Goal: Information Seeking & Learning: Learn about a topic

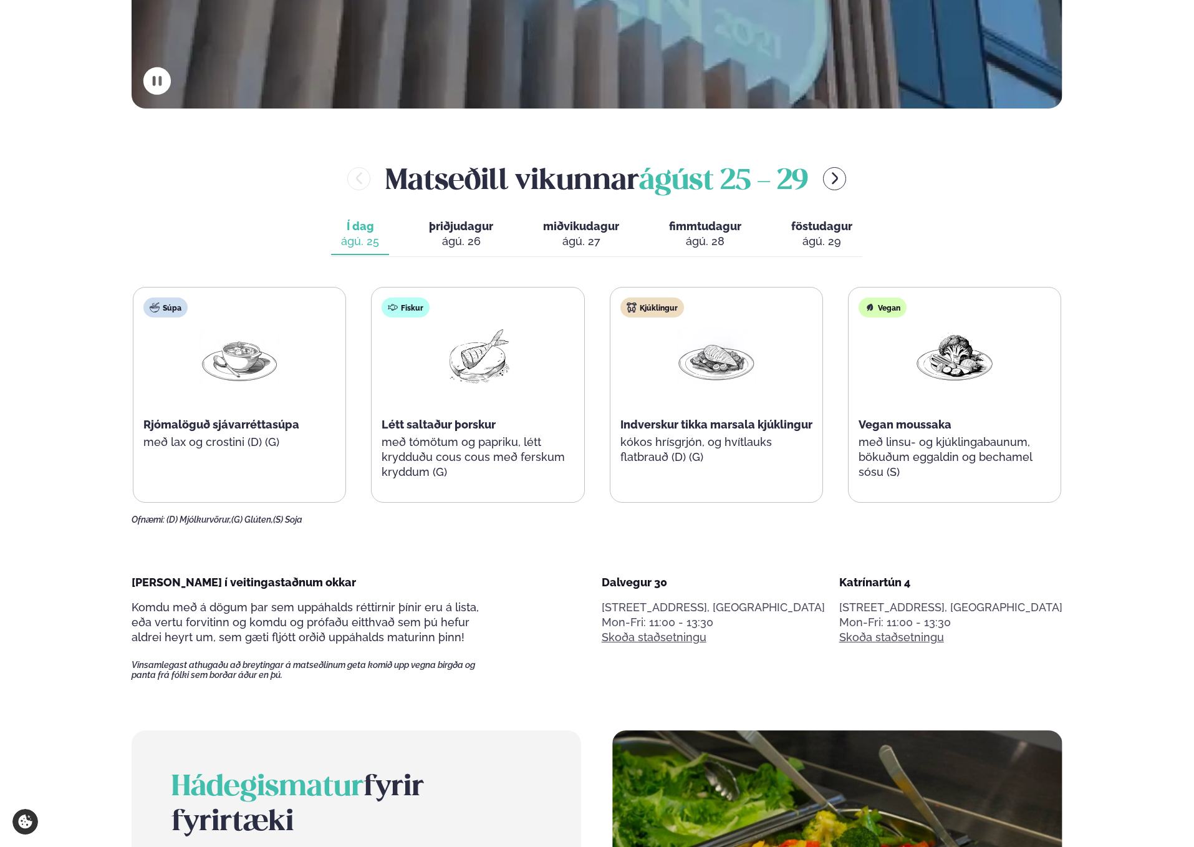
scroll to position [637, 0]
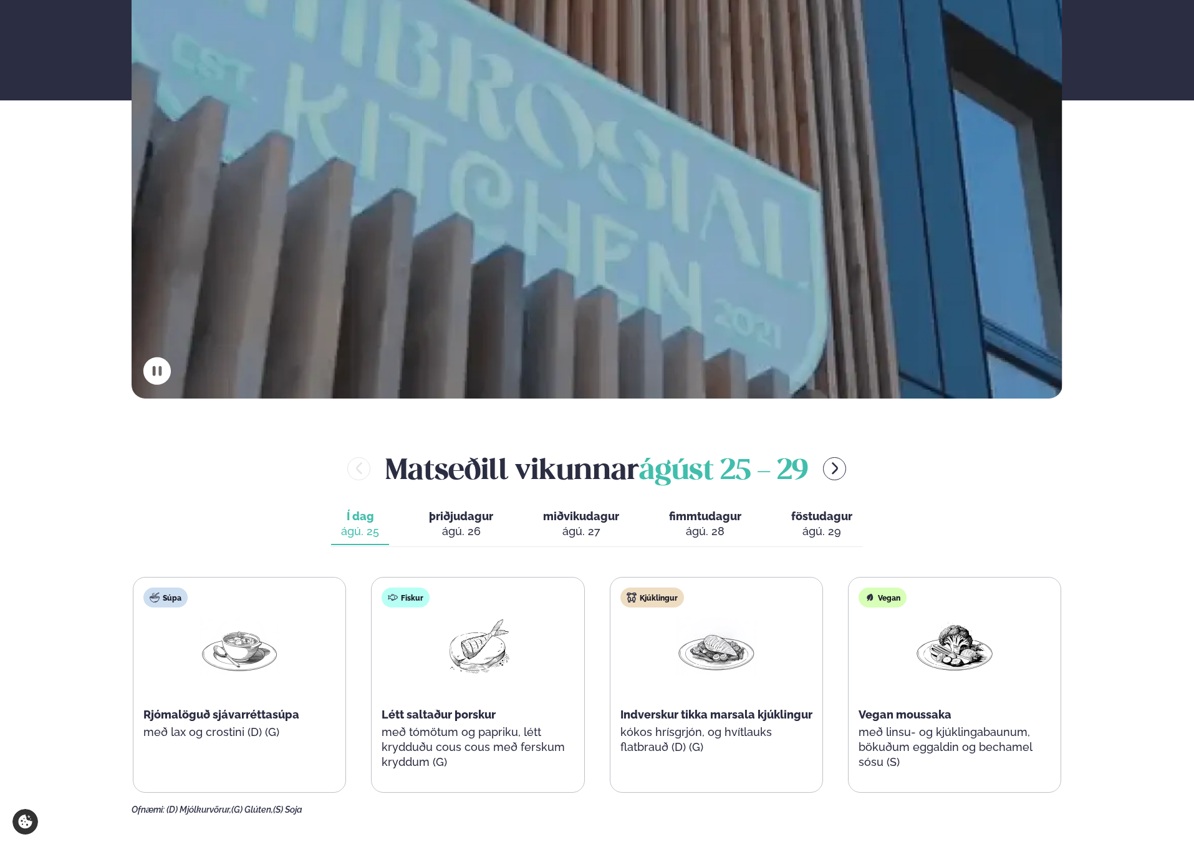
scroll to position [341, 0]
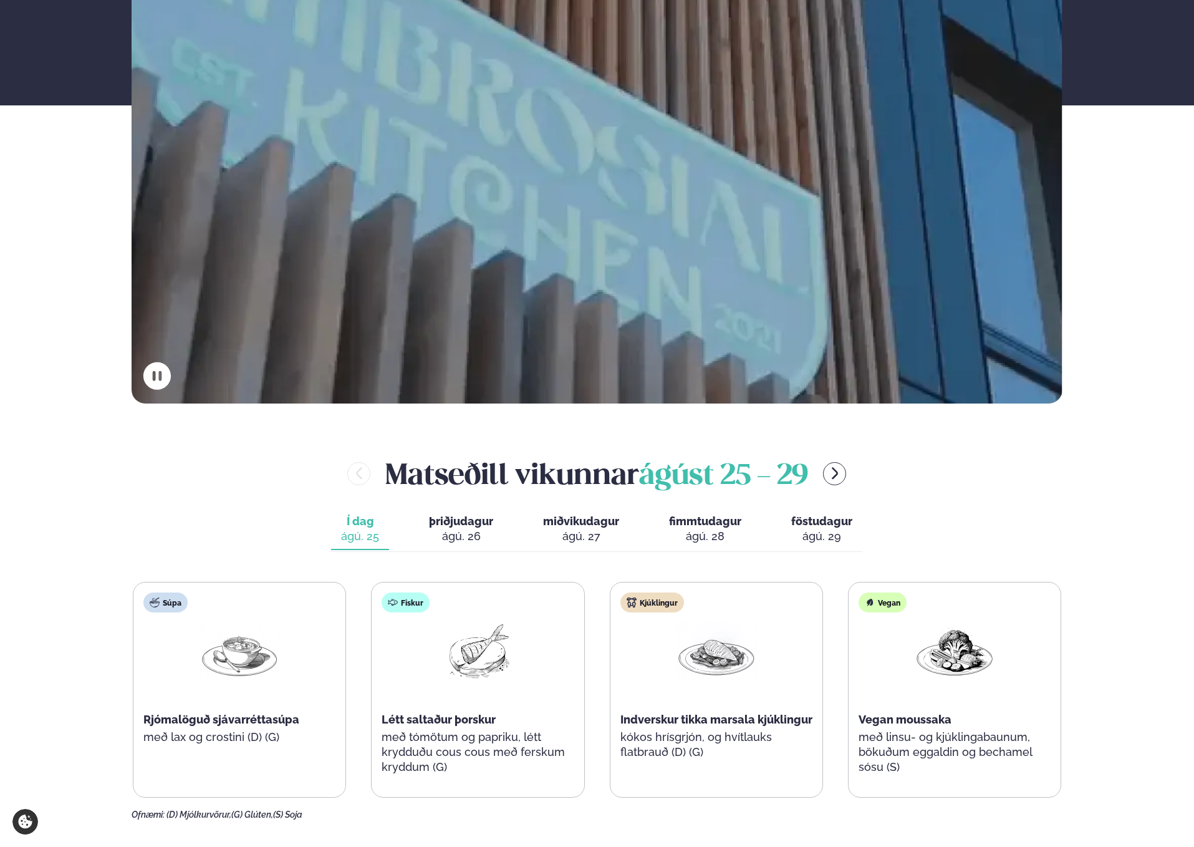
click at [479, 546] on button "þriðjudagur þri. ágú. 26" at bounding box center [461, 529] width 84 height 41
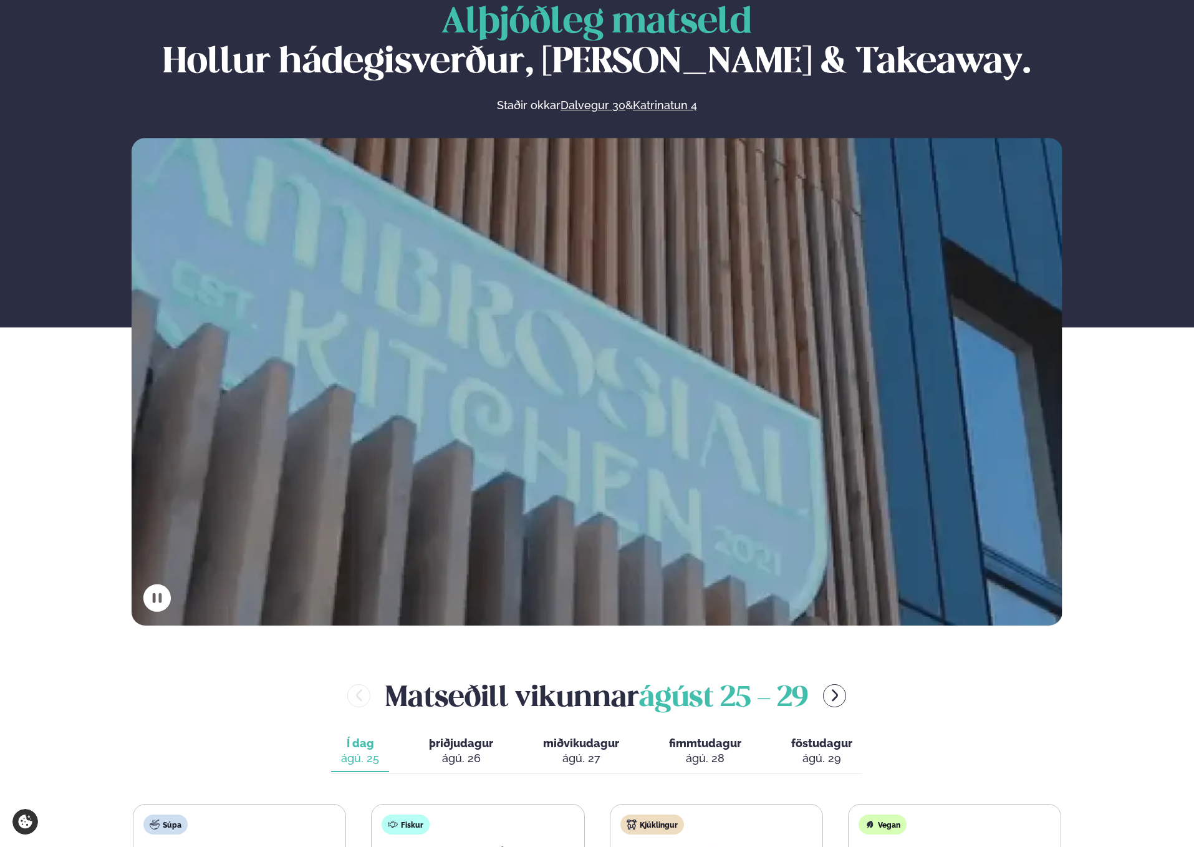
scroll to position [519, 0]
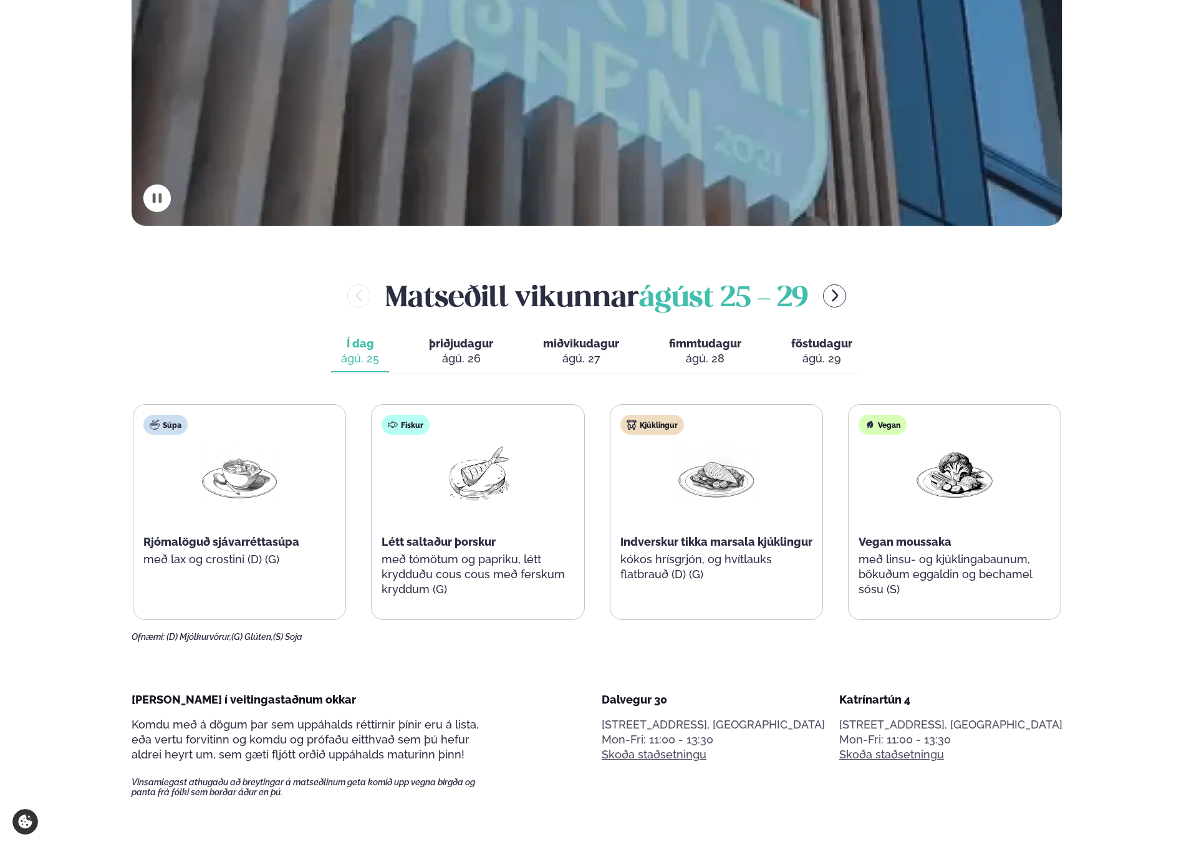
click at [533, 332] on button "miðvikudagur mið. [DATE]" at bounding box center [581, 351] width 96 height 41
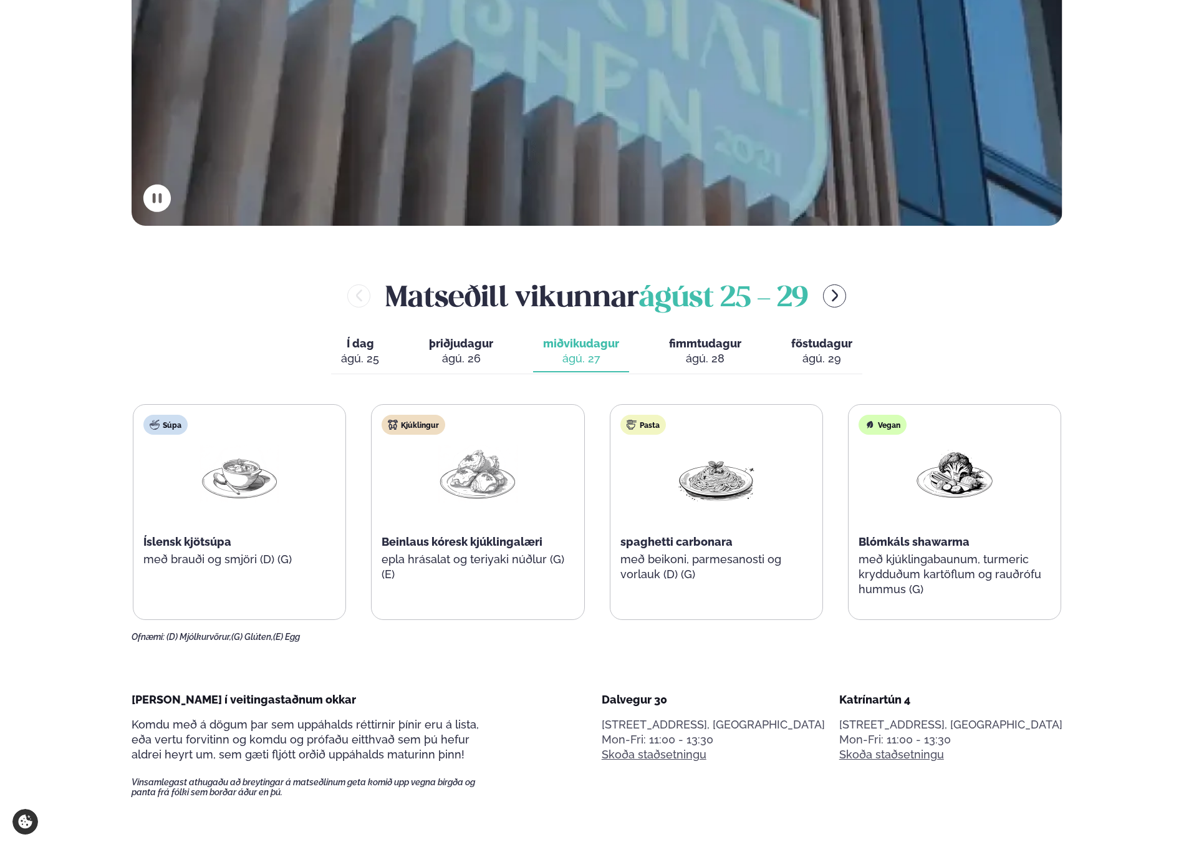
click at [459, 345] on span "þriðjudagur" at bounding box center [461, 343] width 64 height 13
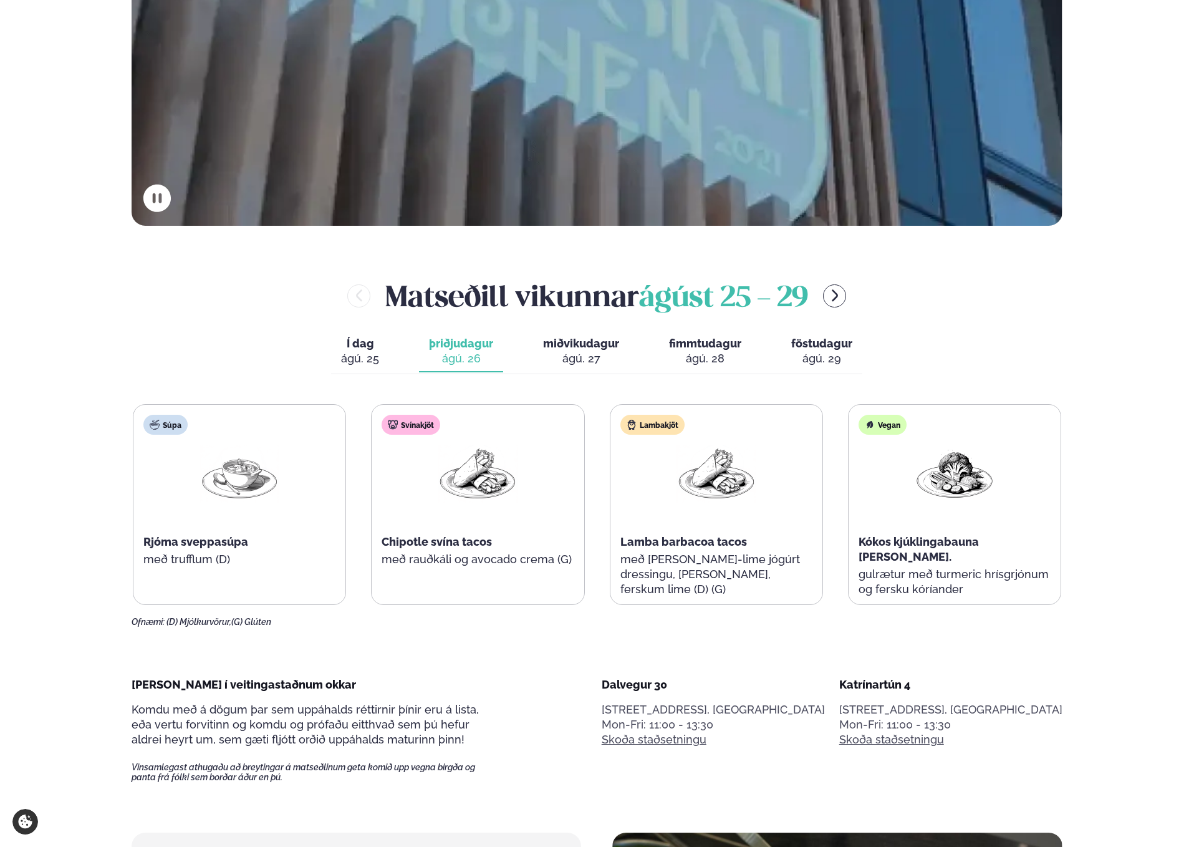
click at [554, 347] on span "miðvikudagur" at bounding box center [581, 343] width 76 height 13
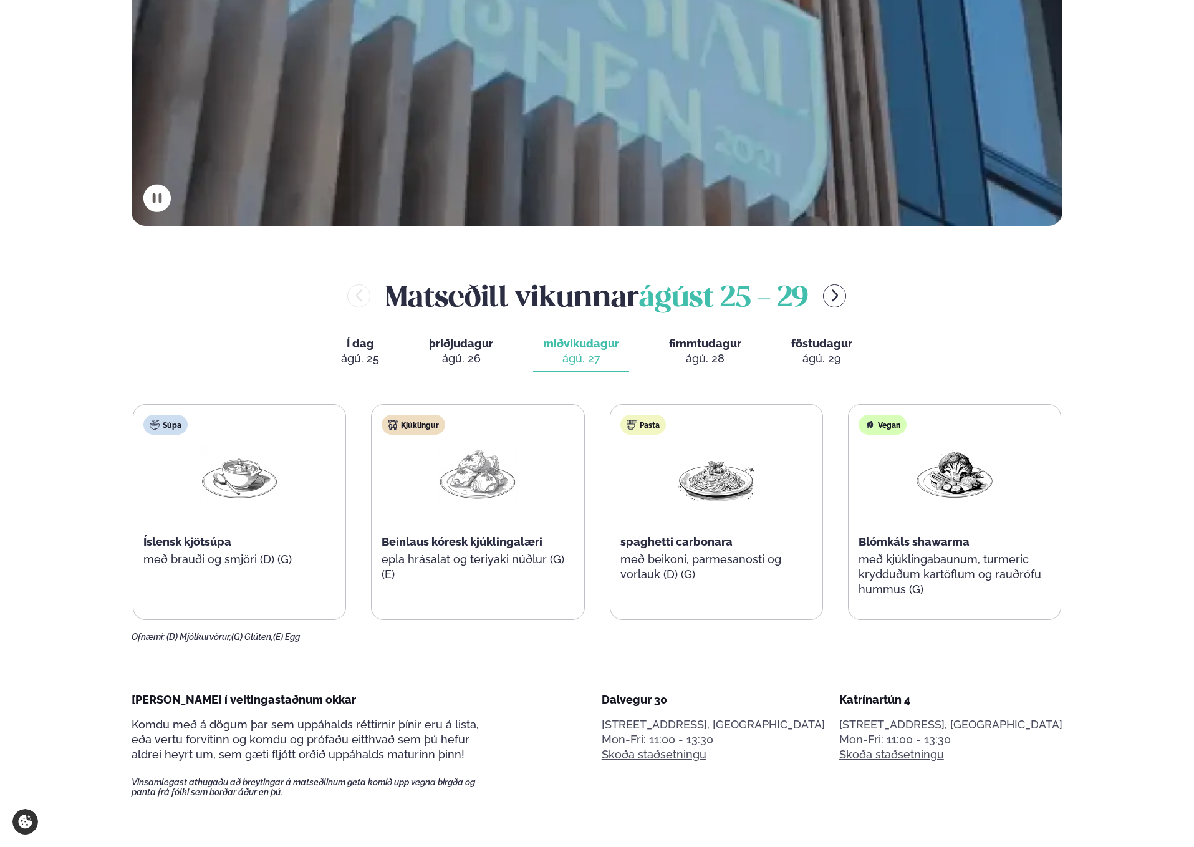
click at [505, 353] on div "Í dag Í d. [DATE] þriðjudagur þri. [DATE] miðvikudagur mið. [DATE] fimmtudagur …" at bounding box center [596, 352] width 531 height 43
click at [474, 345] on span "þriðjudagur" at bounding box center [461, 343] width 64 height 13
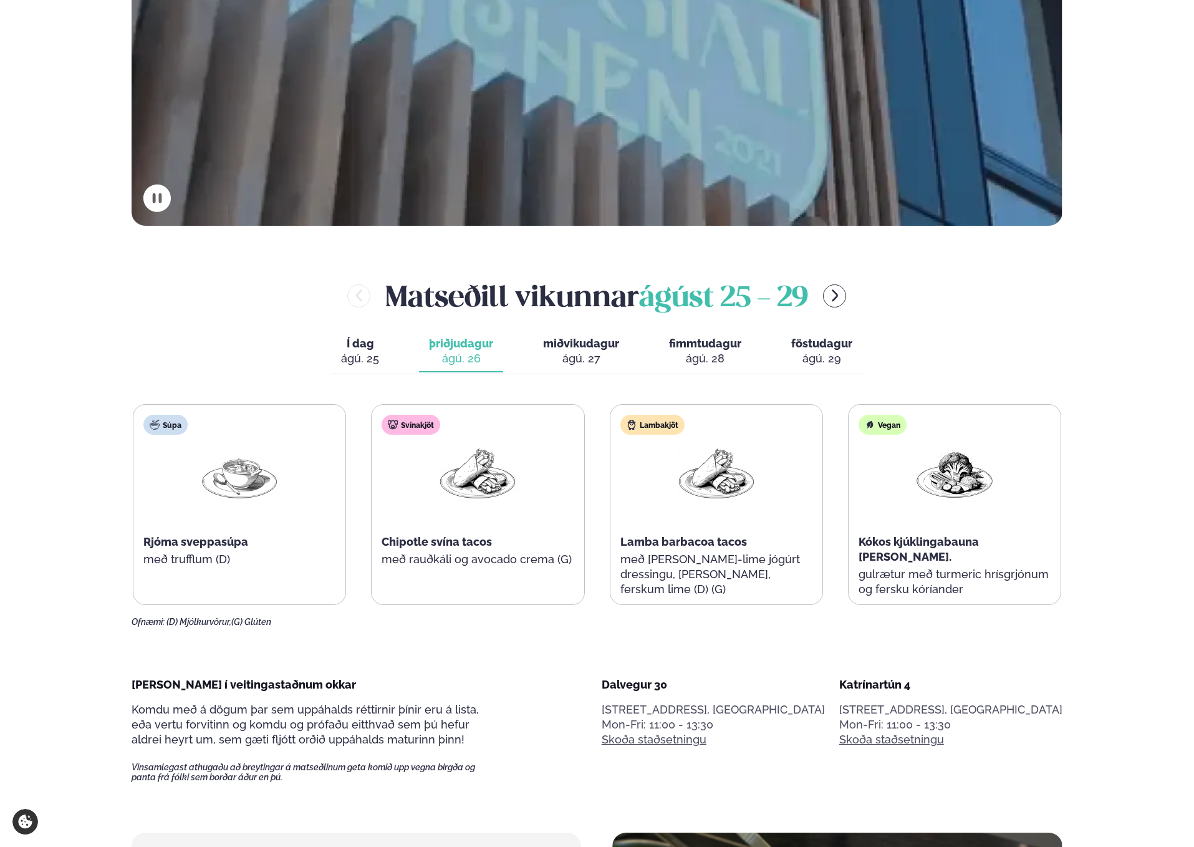
drag, startPoint x: 577, startPoint y: 339, endPoint x: 597, endPoint y: 339, distance: 19.3
click at [597, 339] on span "miðvikudagur" at bounding box center [581, 343] width 76 height 13
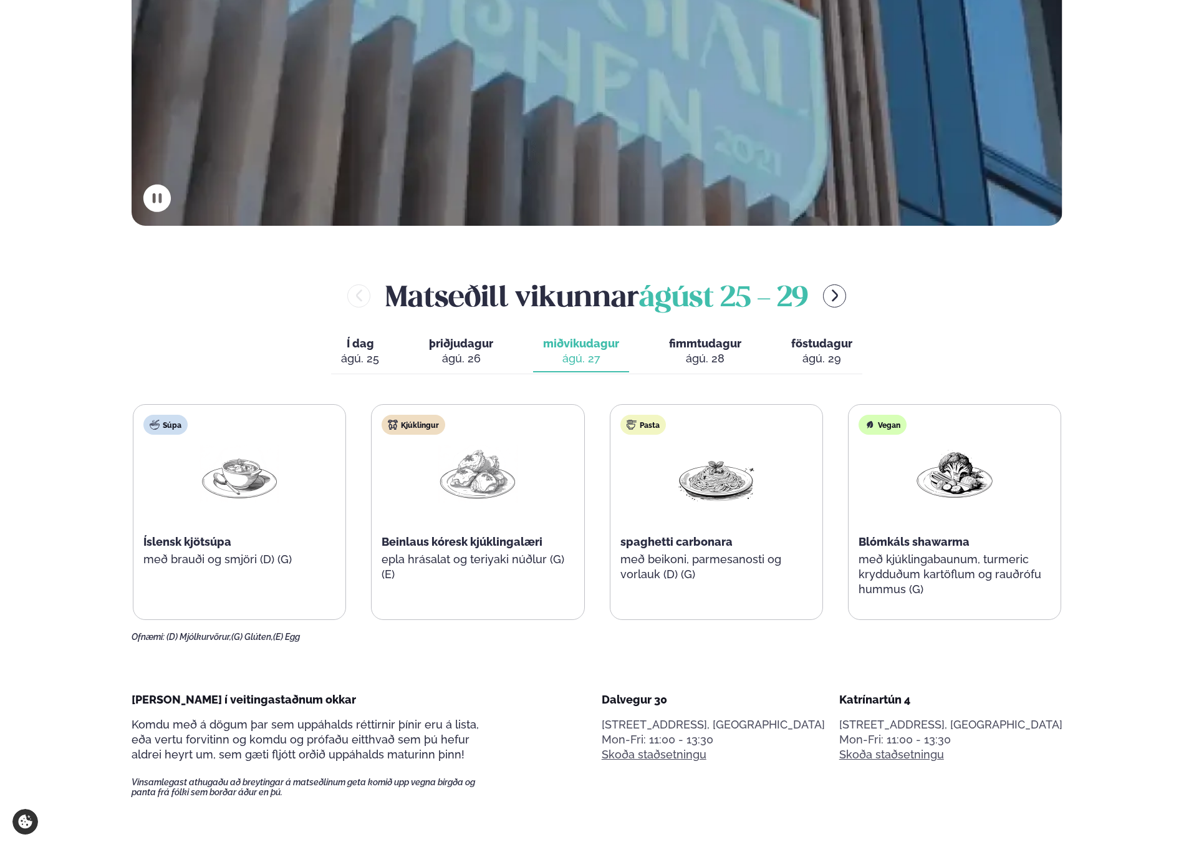
click at [748, 339] on button "fimmtudagur fim. [DATE]" at bounding box center [705, 351] width 92 height 41
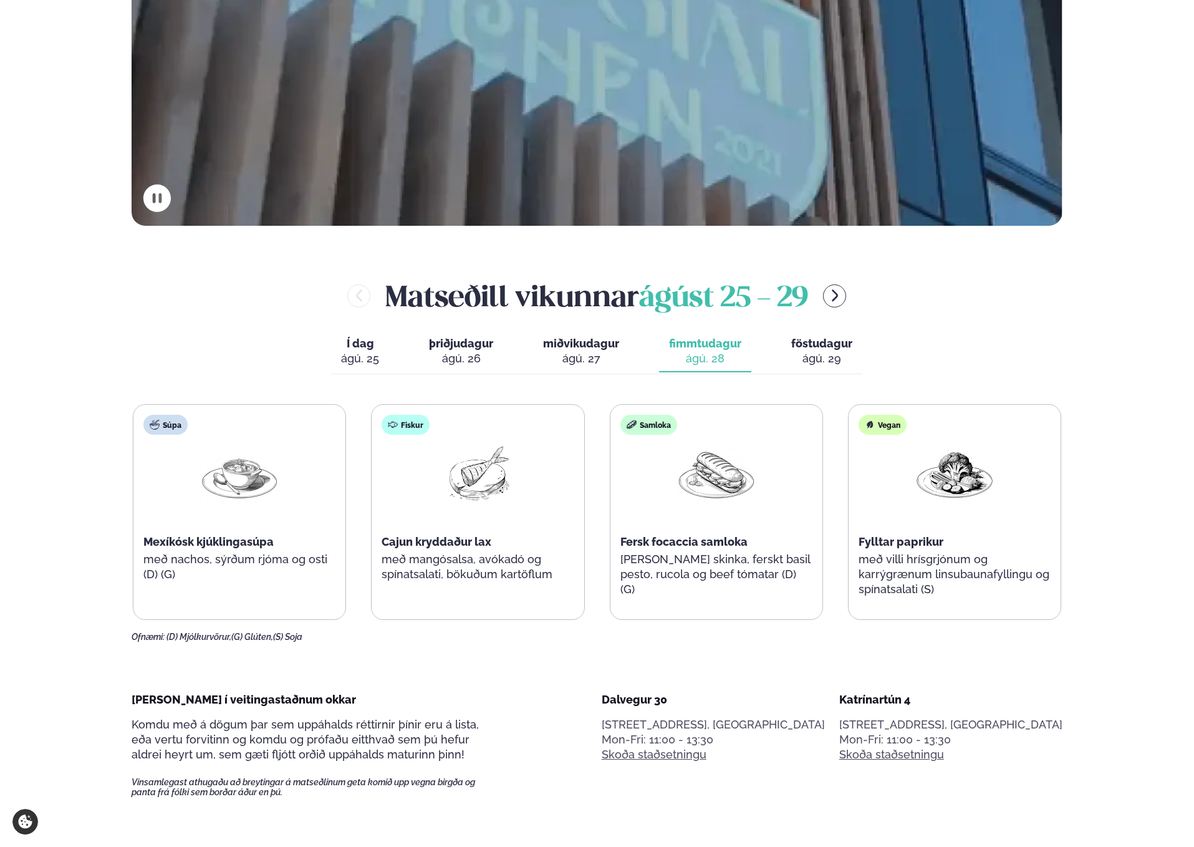
click at [830, 334] on button "föstudagur fös. [DATE]" at bounding box center [821, 351] width 81 height 41
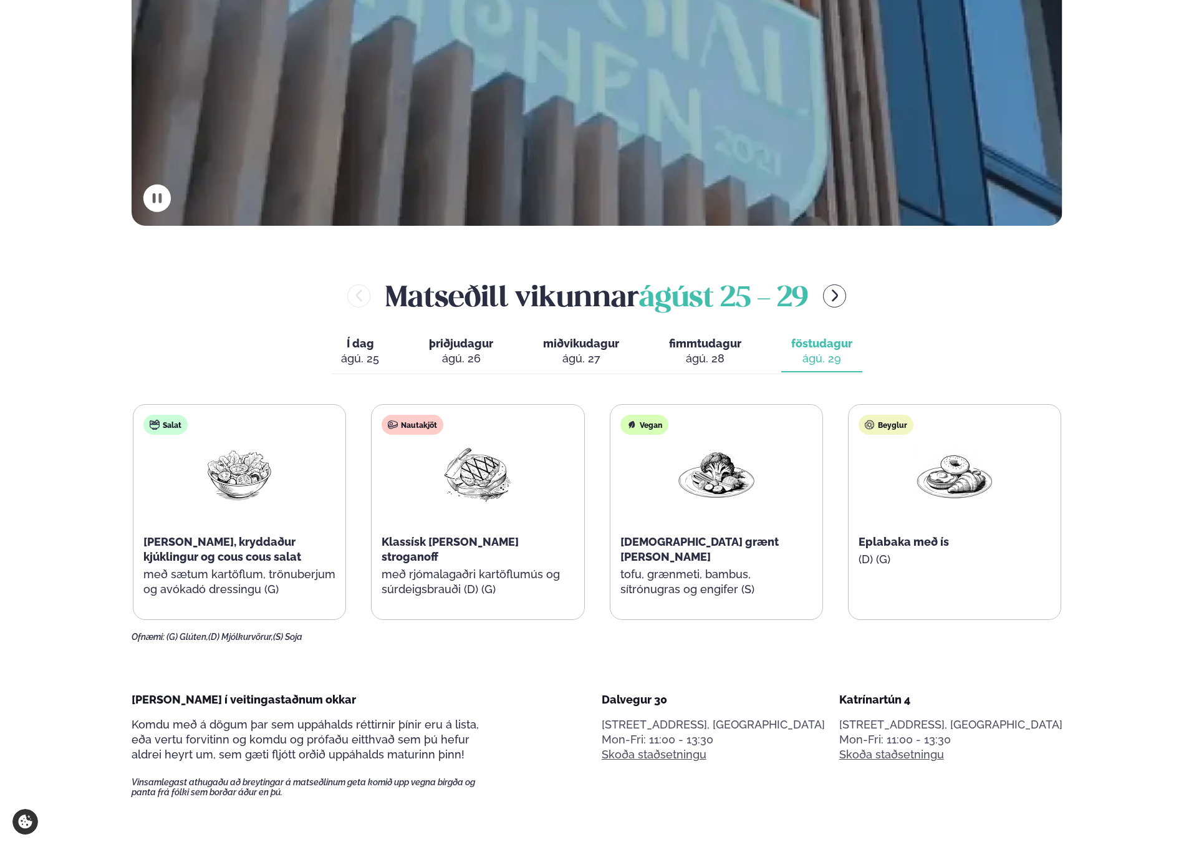
click at [728, 335] on button "fimmtudagur fim. [DATE]" at bounding box center [705, 351] width 92 height 41
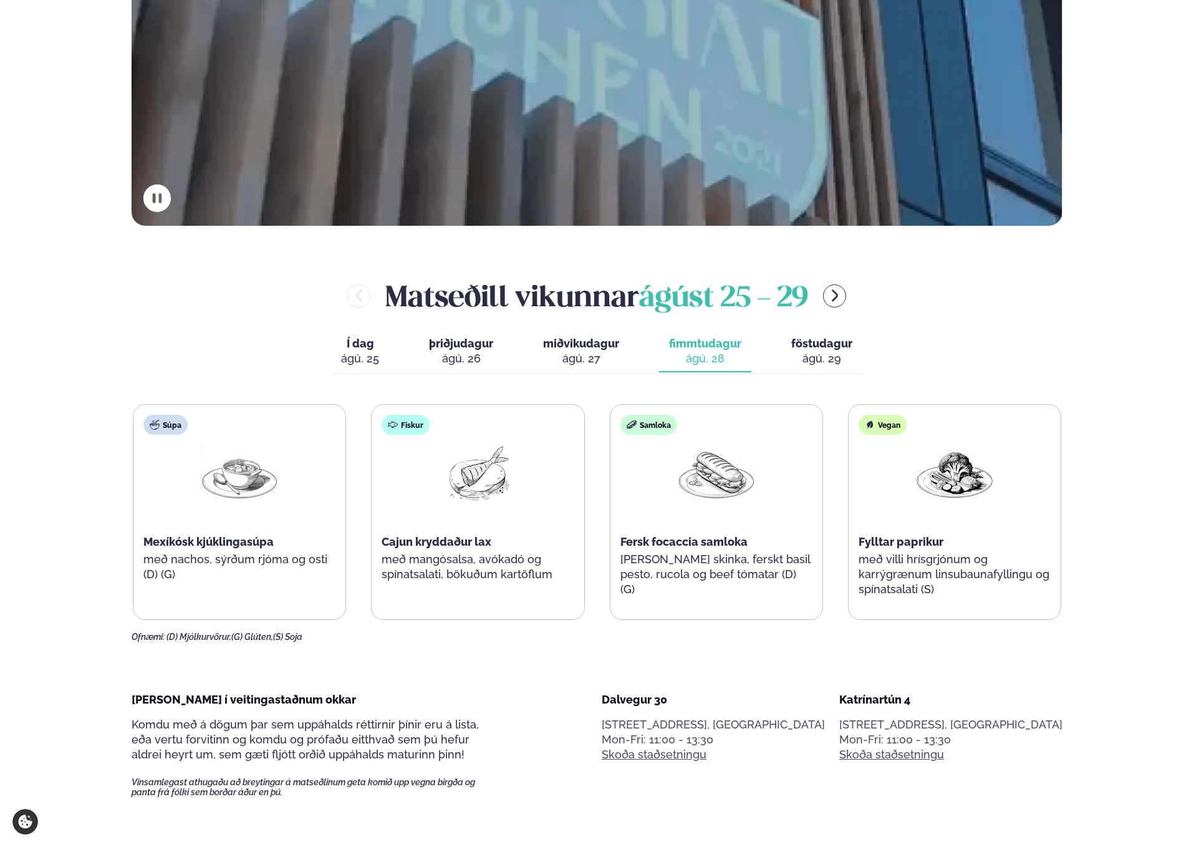
click at [817, 346] on span "föstudagur" at bounding box center [821, 343] width 61 height 13
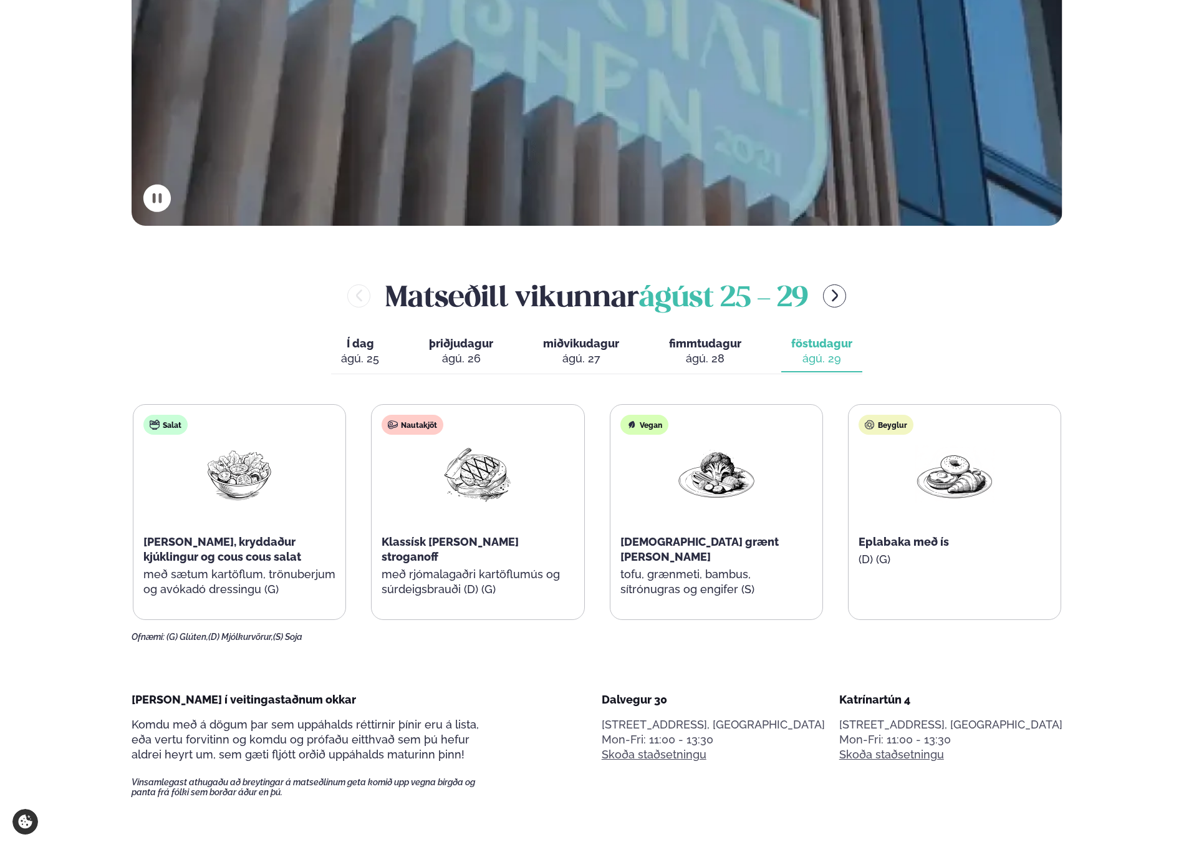
click at [739, 346] on span "fimmtudagur" at bounding box center [705, 343] width 72 height 13
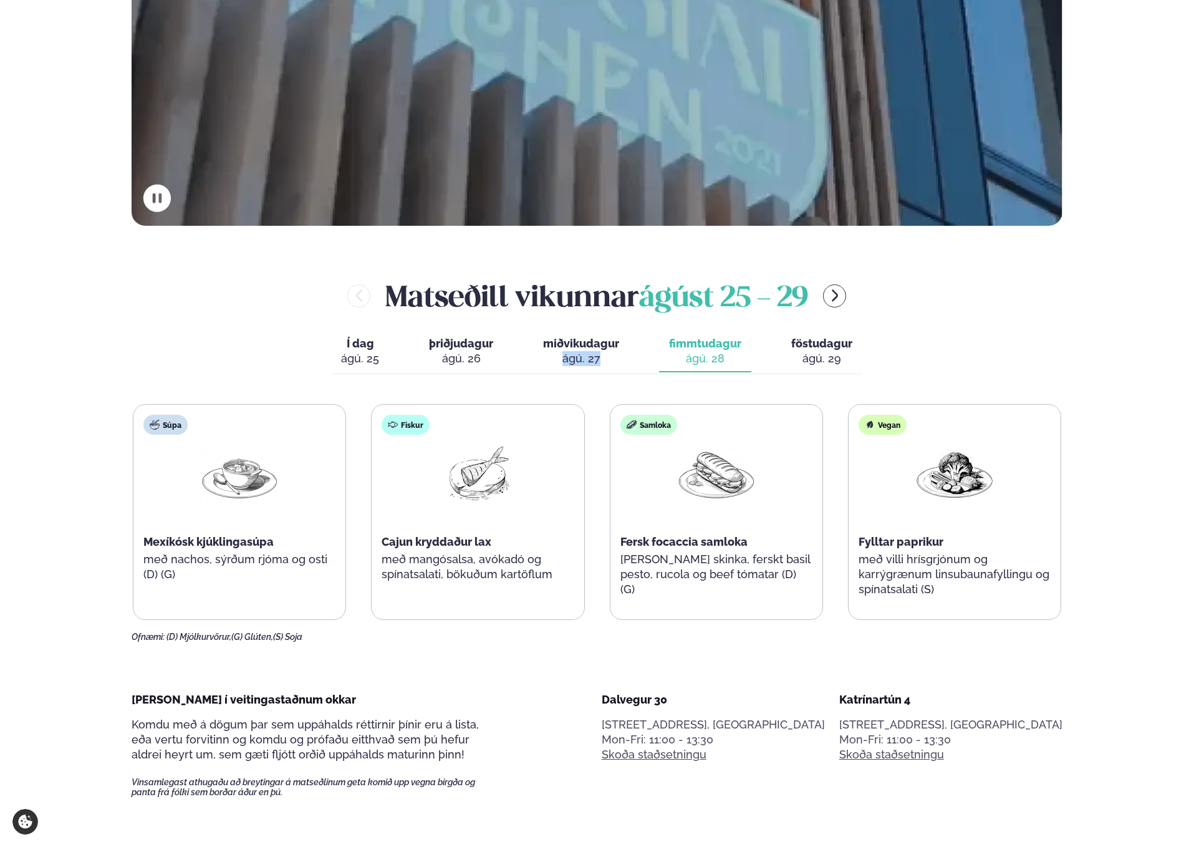
drag, startPoint x: 649, startPoint y: 347, endPoint x: 624, endPoint y: 344, distance: 25.1
click at [624, 344] on div "Í dag Í d. [DATE] þriðjudagur þri. [DATE] miðvikudagur mið. [DATE] fimmtudagur …" at bounding box center [596, 352] width 531 height 43
click at [624, 344] on button "miðvikudagur mið. [DATE]" at bounding box center [581, 351] width 96 height 41
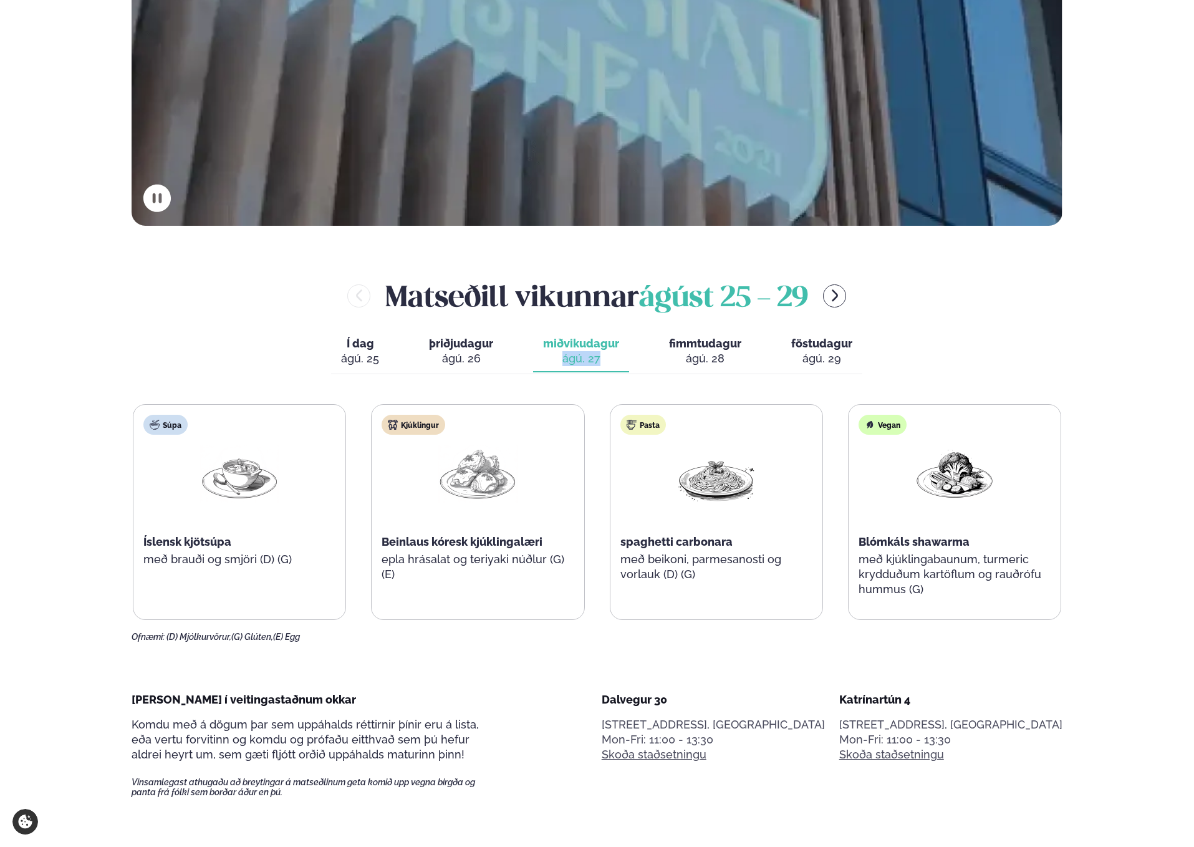
click at [491, 348] on span "þriðjudagur" at bounding box center [461, 343] width 64 height 13
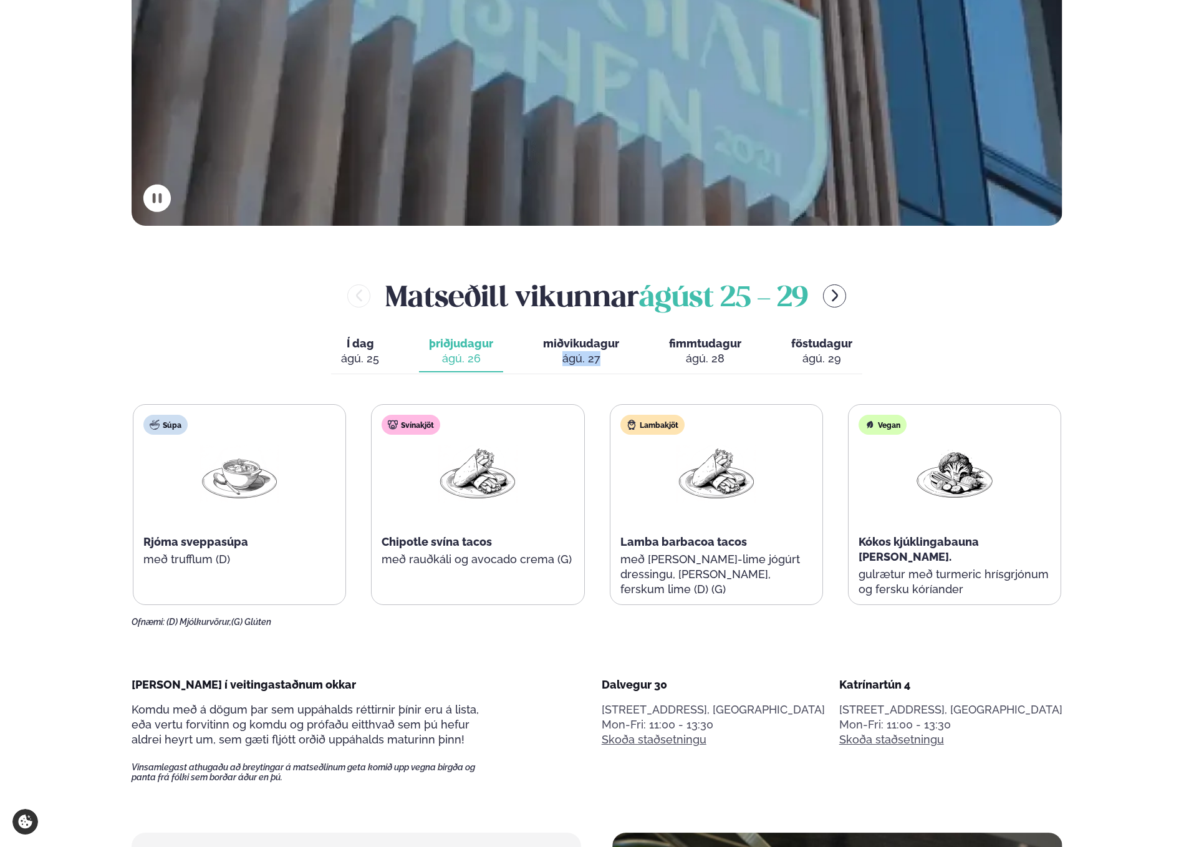
click at [600, 345] on span "miðvikudagur" at bounding box center [581, 343] width 76 height 13
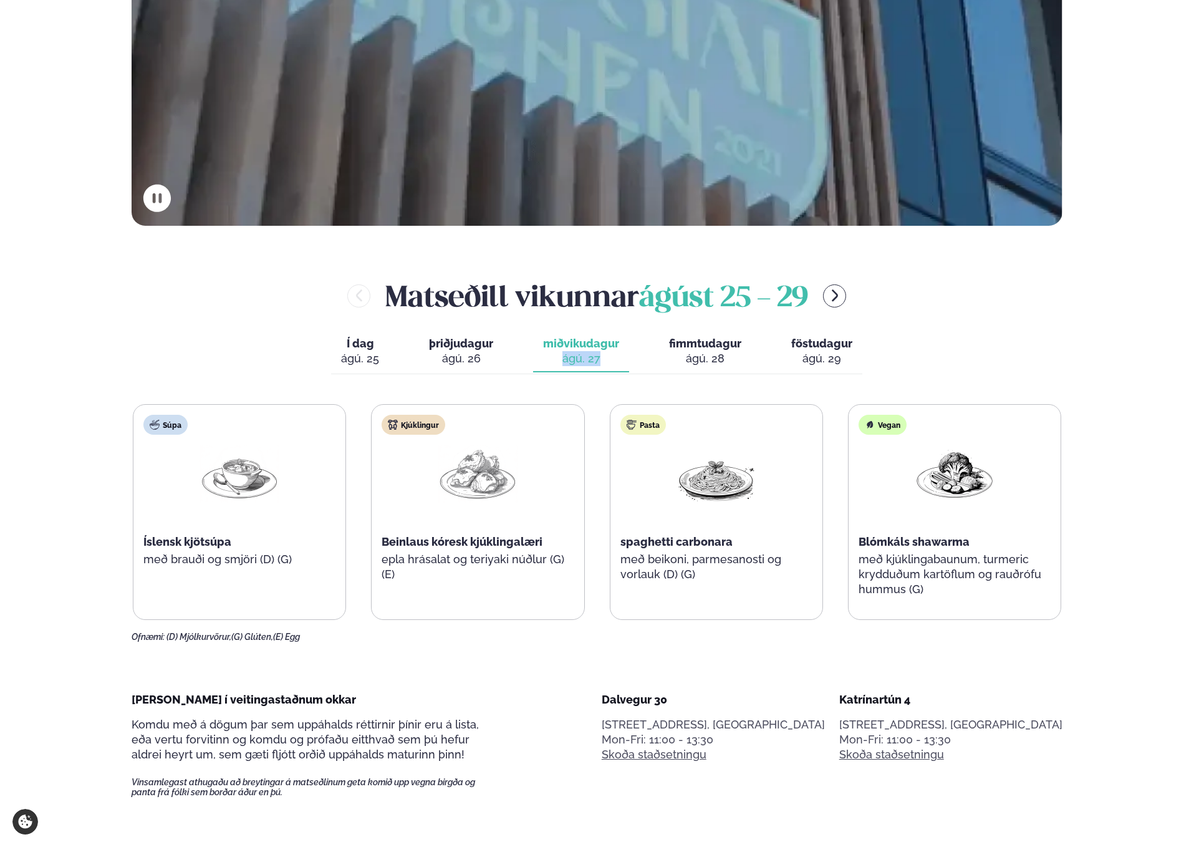
click at [655, 348] on div "Í dag Í d. [DATE] þriðjudagur þri. [DATE] miðvikudagur mið. [DATE] fimmtudagur …" at bounding box center [596, 352] width 531 height 43
click at [815, 337] on span "föstudagur" at bounding box center [821, 343] width 61 height 13
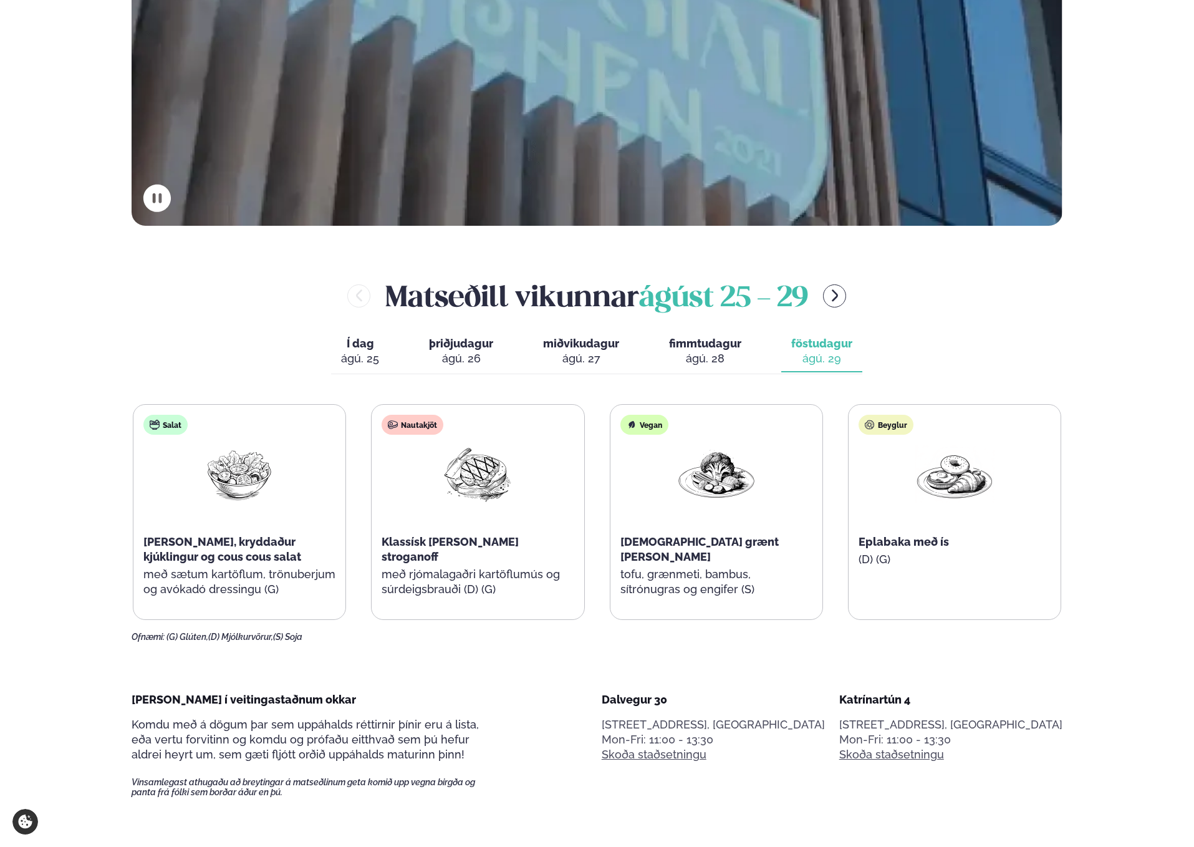
click at [666, 356] on button "fimmtudagur fim. [DATE]" at bounding box center [705, 351] width 92 height 41
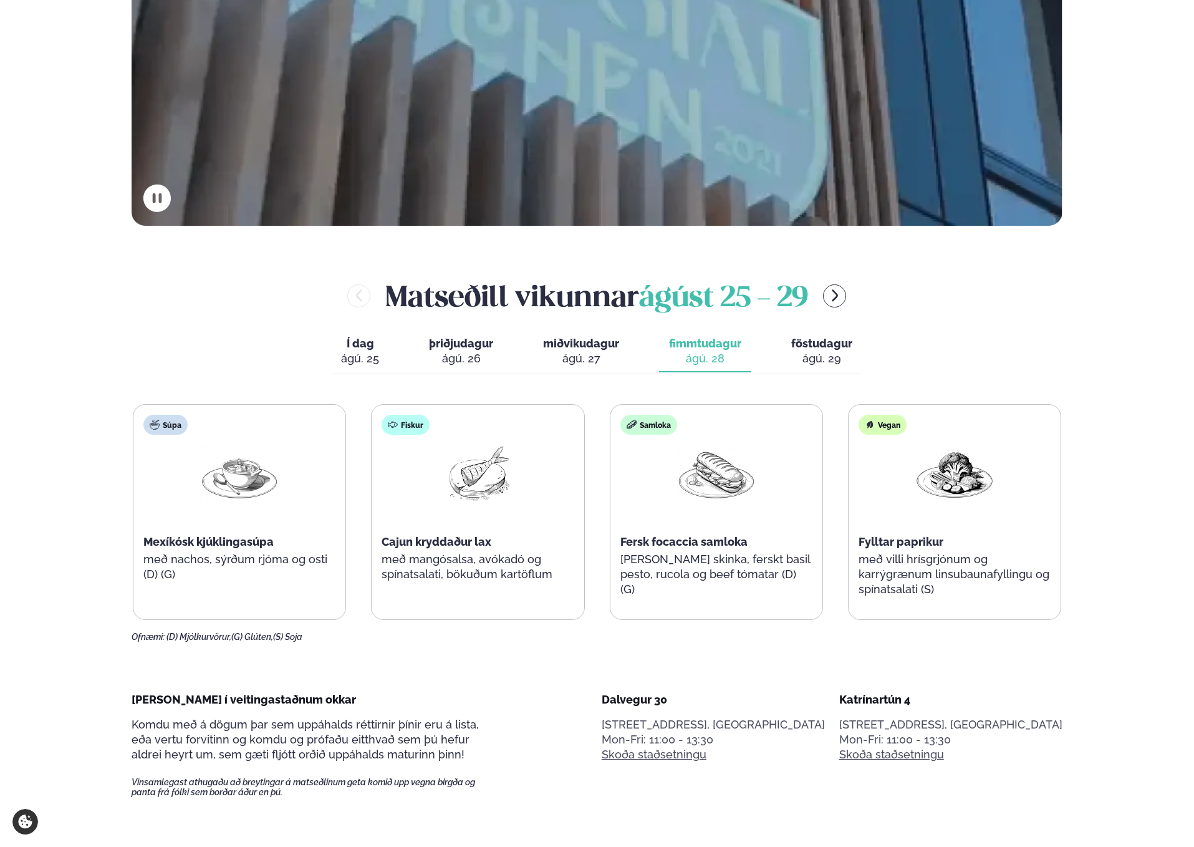
click at [612, 345] on span "miðvikudagur" at bounding box center [581, 343] width 76 height 13
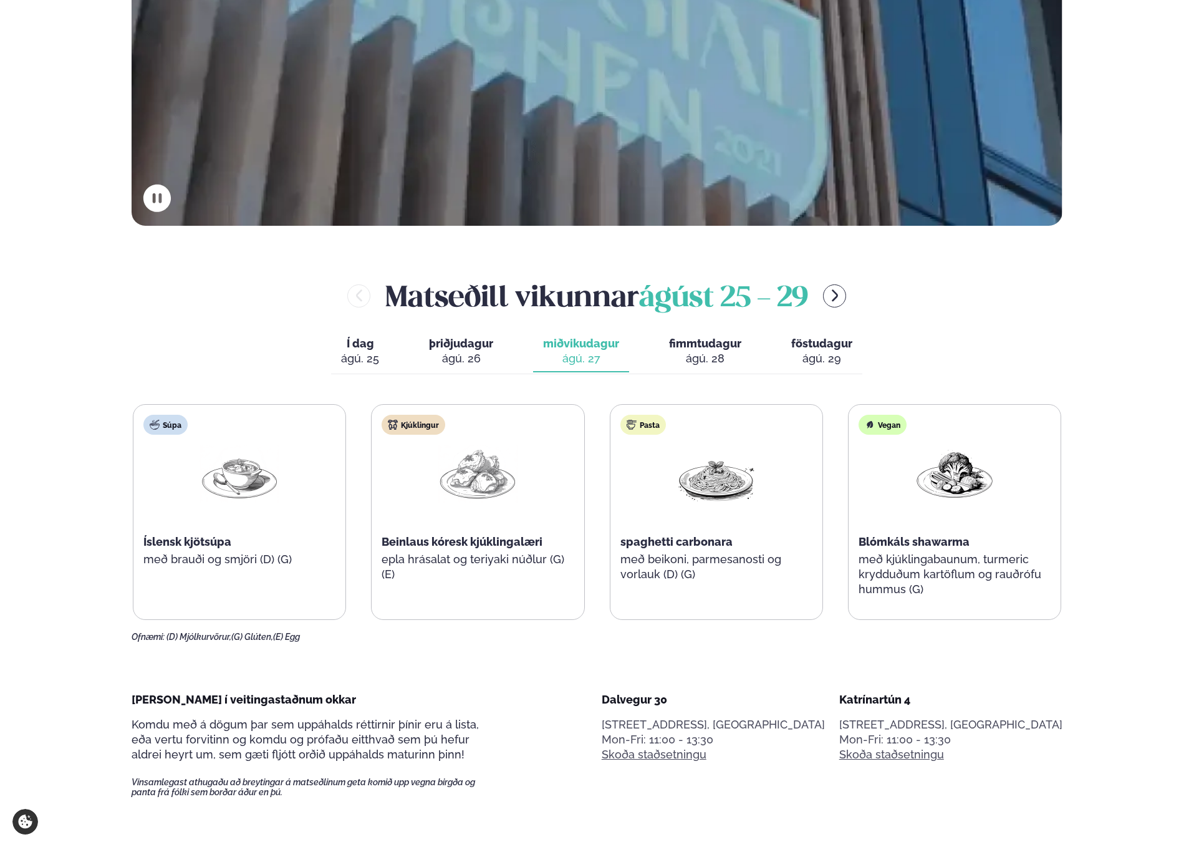
click at [429, 344] on span "þriðjudagur" at bounding box center [461, 343] width 64 height 13
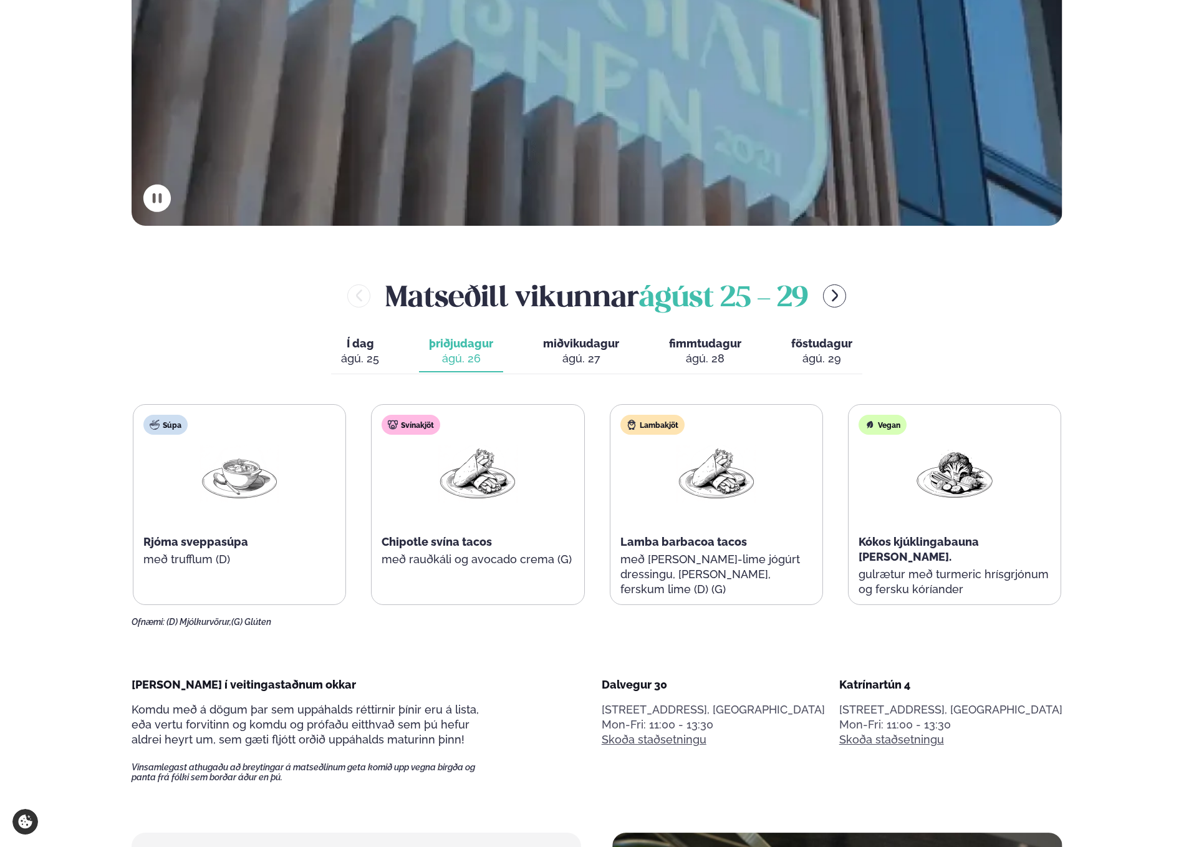
click at [336, 348] on button "Í dag Í d. ágú. 25" at bounding box center [360, 351] width 58 height 41
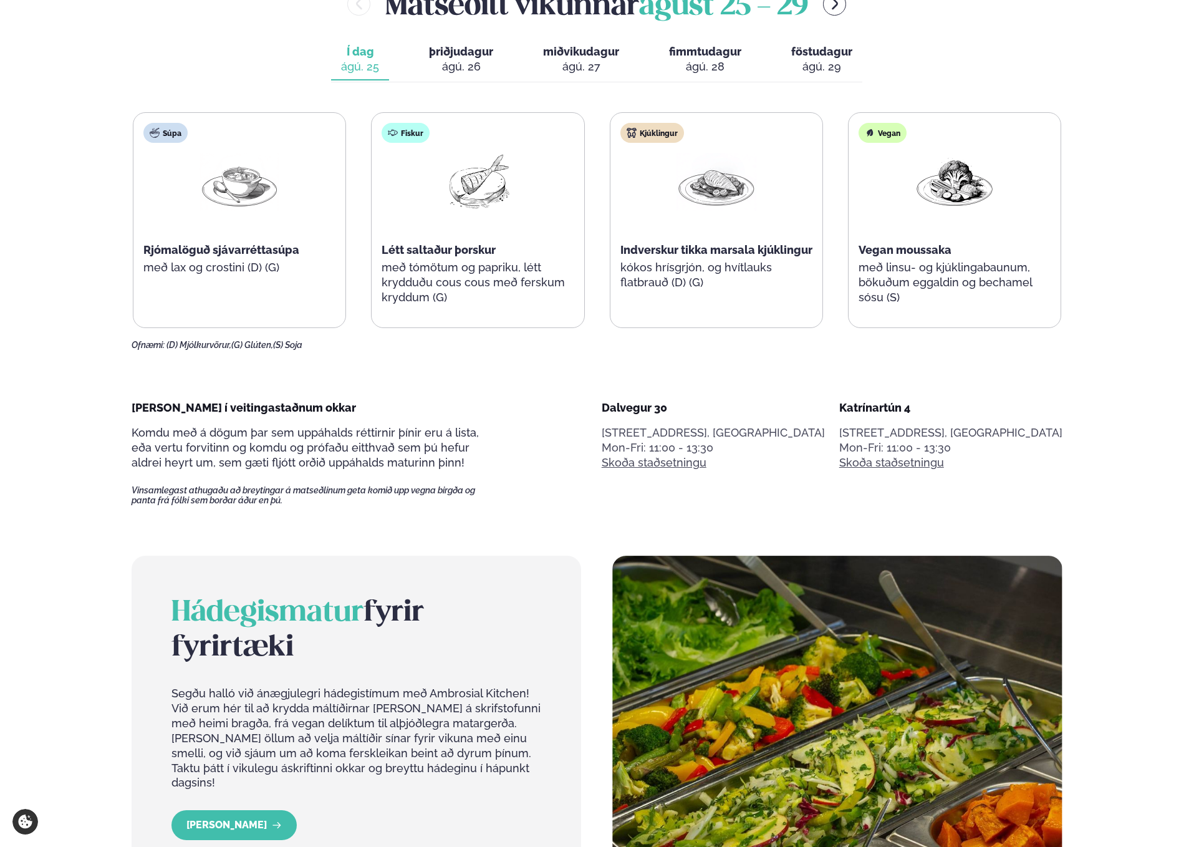
scroll to position [566, 0]
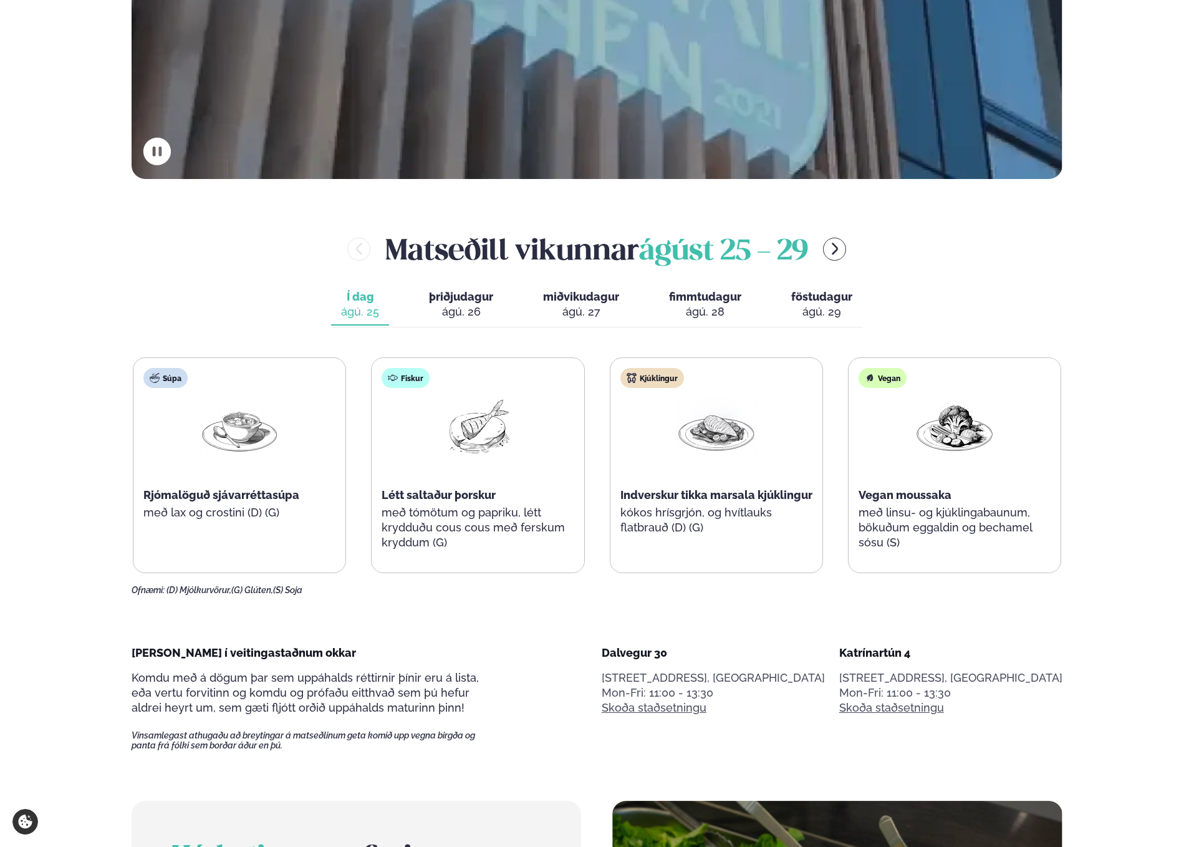
click at [687, 317] on div "ágú. 28" at bounding box center [705, 311] width 72 height 15
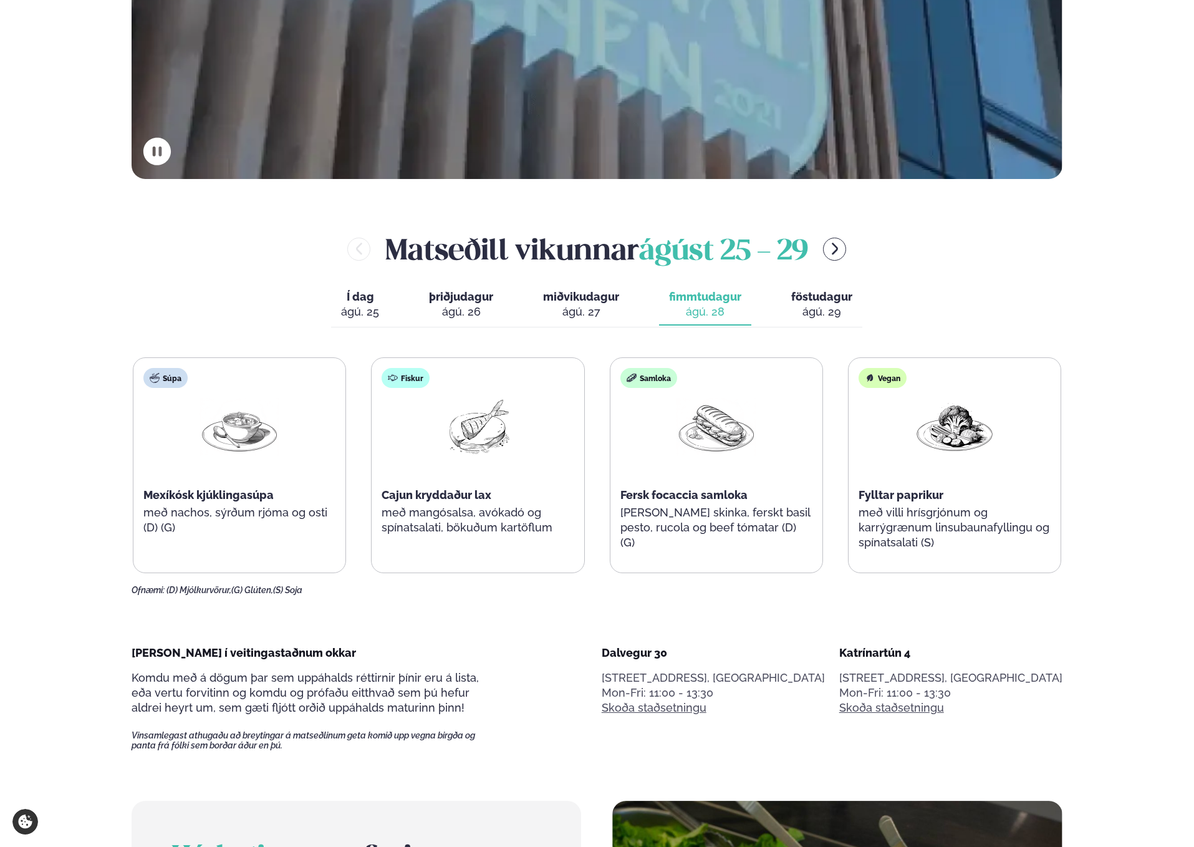
click at [629, 312] on div "Í dag Í d. [DATE] þriðjudagur þri. [DATE] miðvikudagur mið. [DATE] fimmtudagur …" at bounding box center [596, 305] width 531 height 43
click at [569, 313] on div "ágú. 27" at bounding box center [581, 311] width 76 height 15
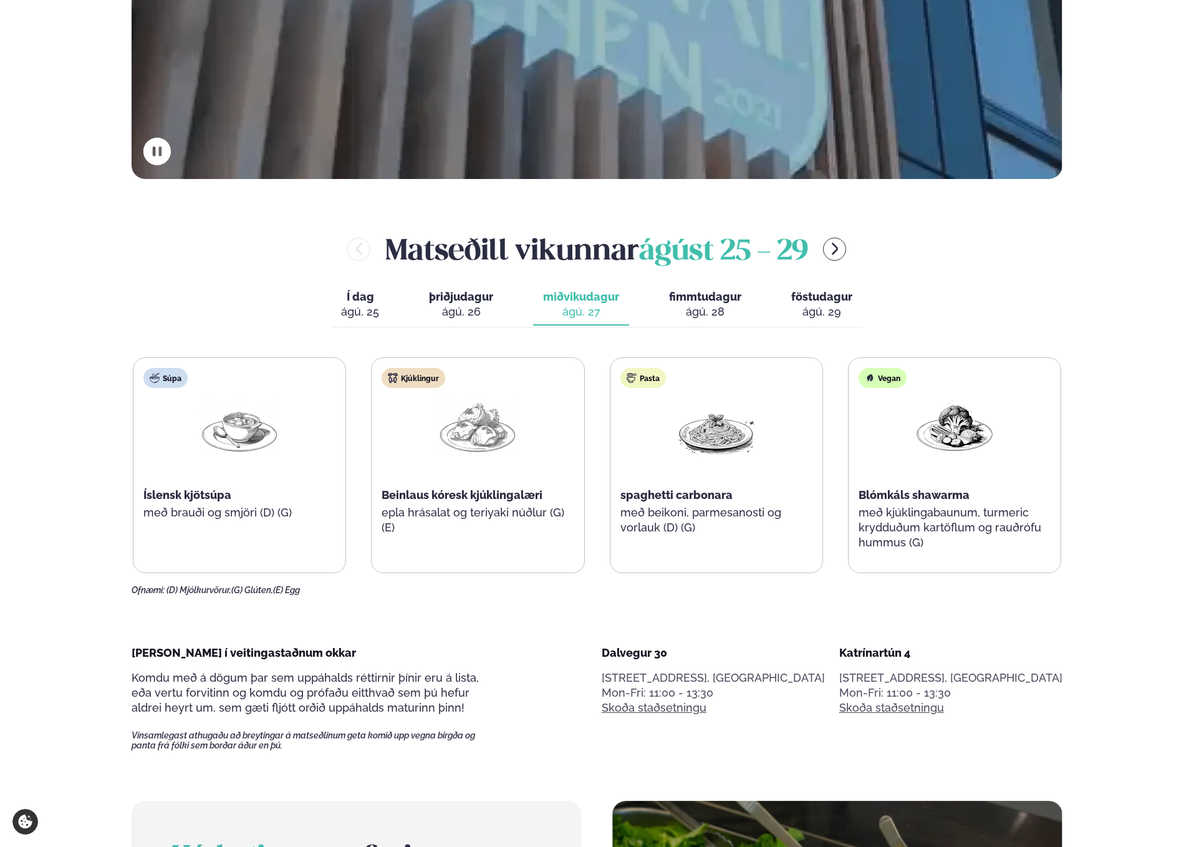
click at [705, 312] on div "ágú. 28" at bounding box center [705, 311] width 72 height 15
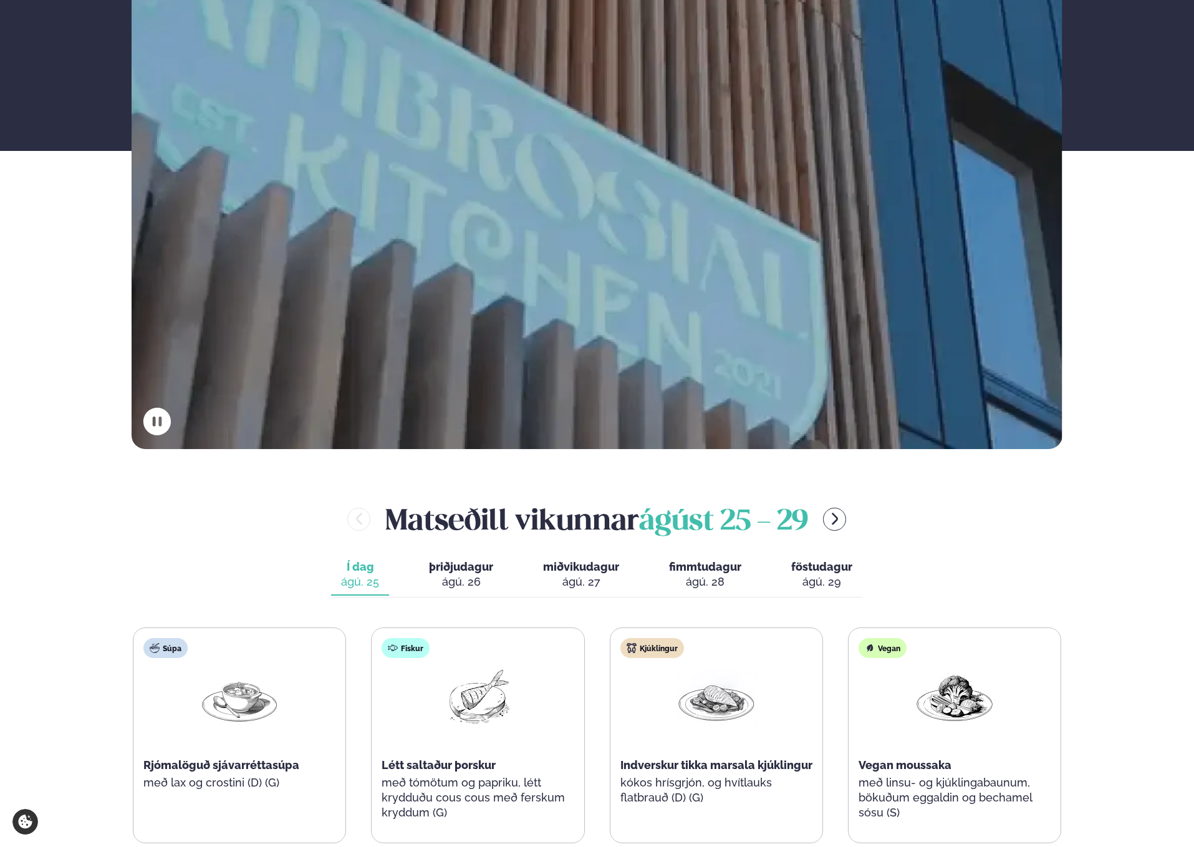
scroll to position [380, 0]
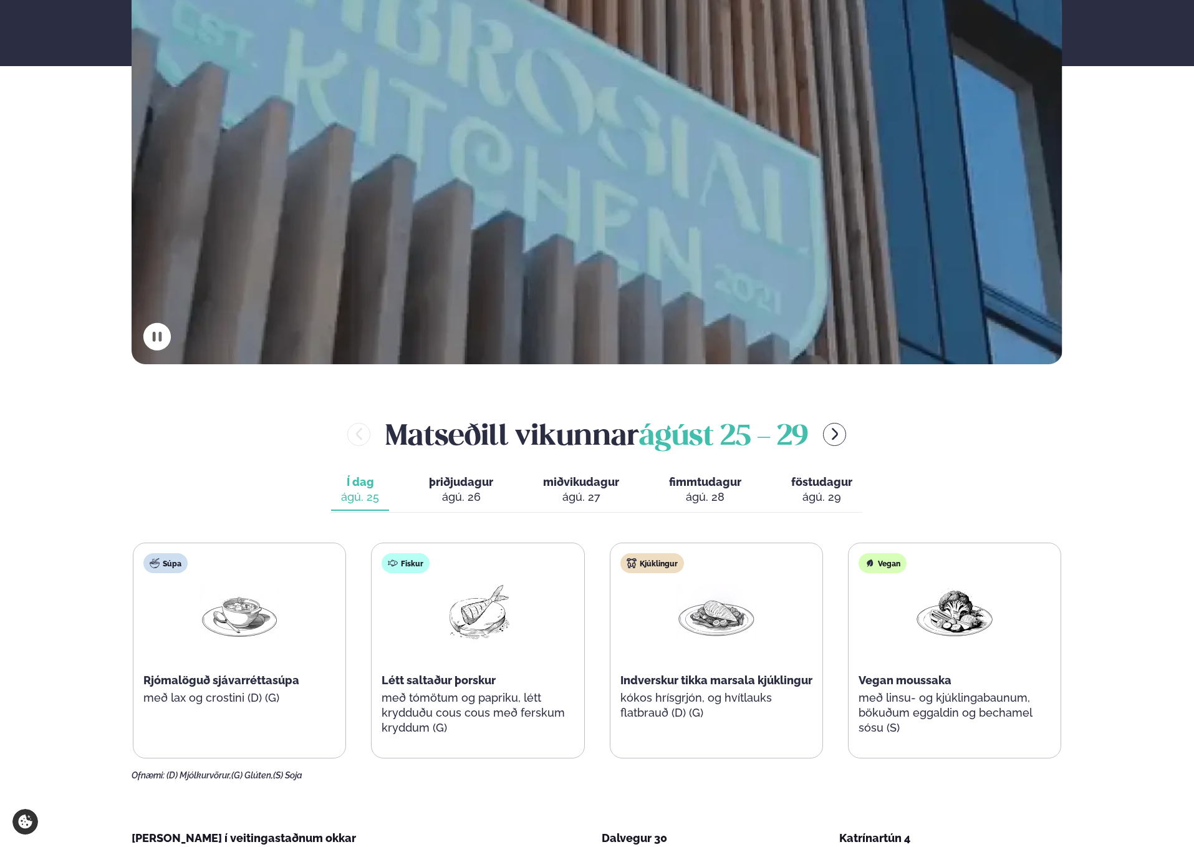
click at [154, 514] on div "Matseðill vikunnar [DATE] - [DATE] Í dag Í d. [DATE] þriðjudagur þri. [DATE] mi…" at bounding box center [597, 597] width 931 height 367
click at [148, 486] on div "Matseðill vikunnar [DATE] - [DATE] Í dag Í d. [DATE] þriðjudagur þri. [DATE] mi…" at bounding box center [597, 597] width 931 height 367
click at [148, 486] on div "Matseðill vikunnar ágúst 25 - 29 Í dag Í d. ágú. 25 þriðjudagur þri. ágú. 26 mi…" at bounding box center [597, 597] width 931 height 367
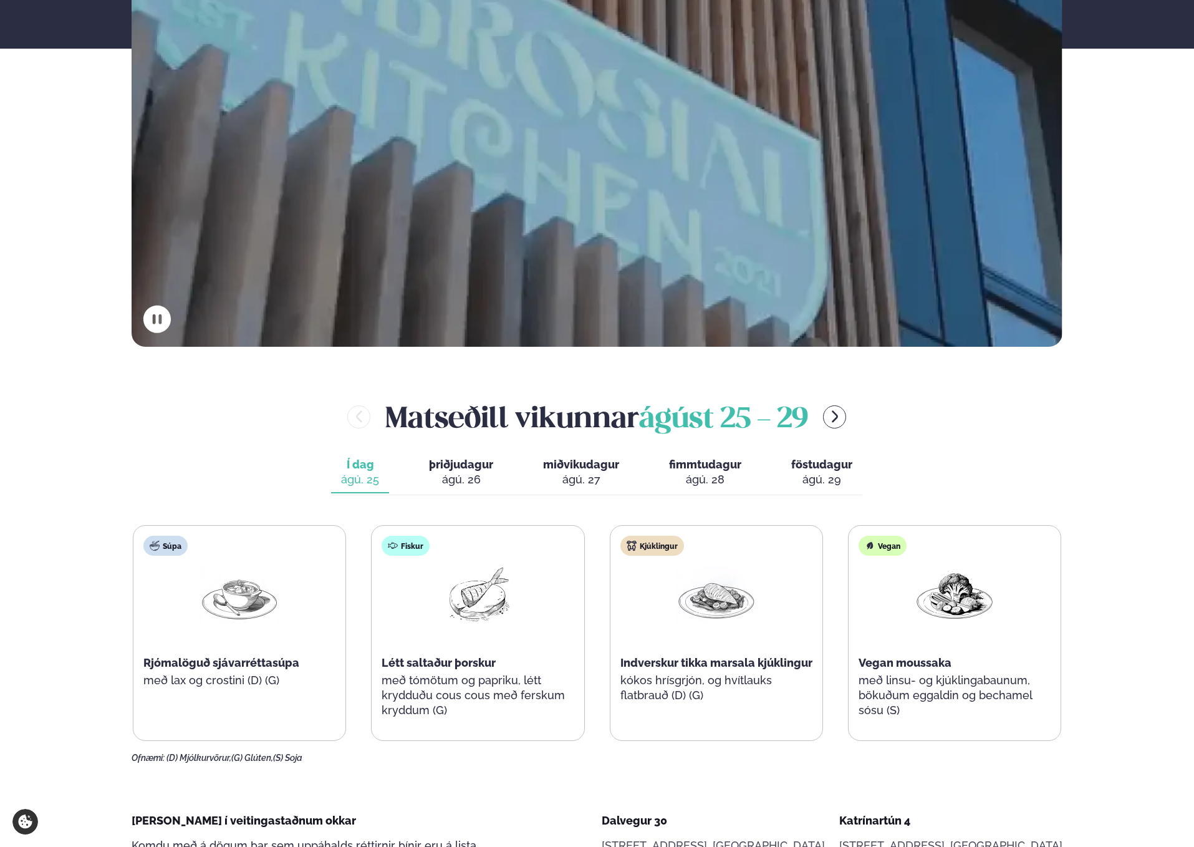
click at [355, 513] on div "Matseðill vikunnar ágúst 25 - 29 Í dag Í d. ágú. 25 þriðjudagur þri. ágú. 26 mi…" at bounding box center [597, 580] width 931 height 367
click at [758, 474] on div "Í dag Í d. [DATE] þriðjudagur þri. [DATE] miðvikudagur mið. [DATE] fimmtudagur …" at bounding box center [596, 473] width 531 height 43
click at [718, 470] on span "fimmtudagur" at bounding box center [705, 464] width 72 height 13
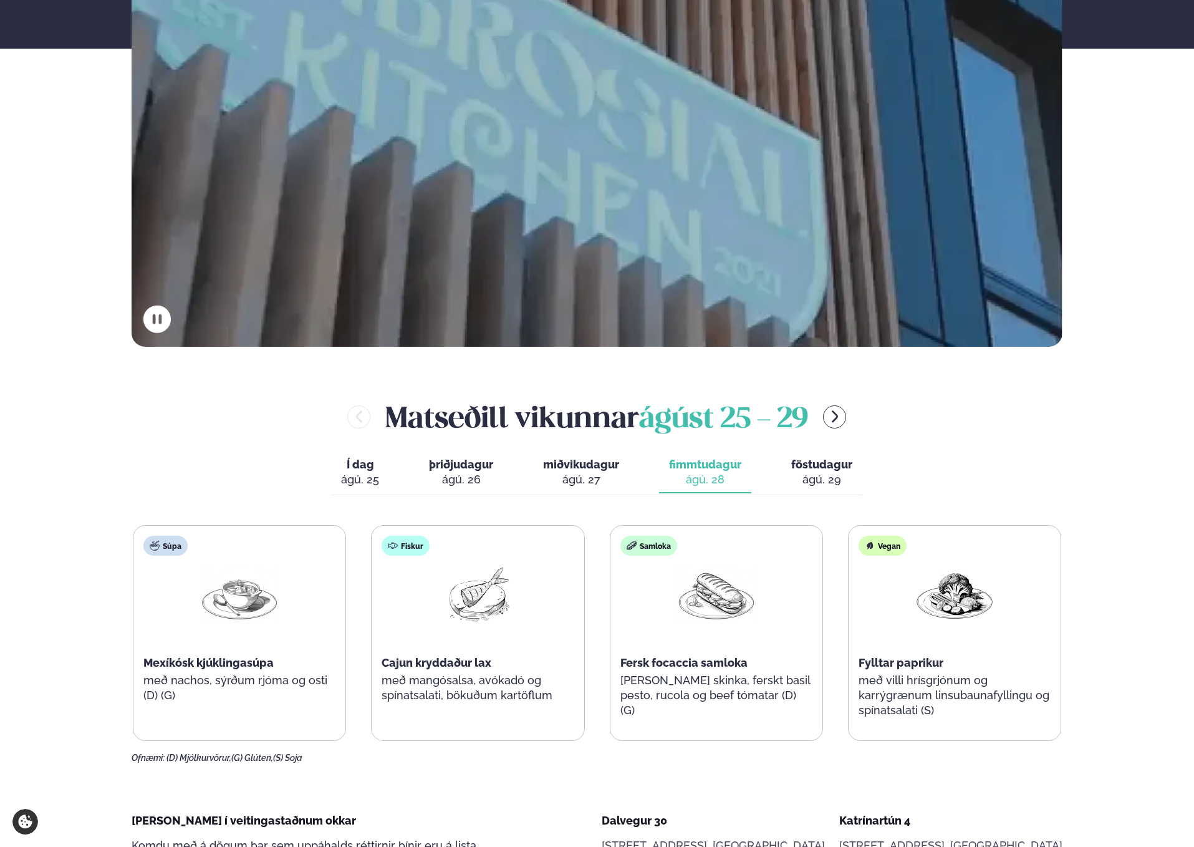
click at [806, 474] on div "ágú. 29" at bounding box center [821, 479] width 61 height 15
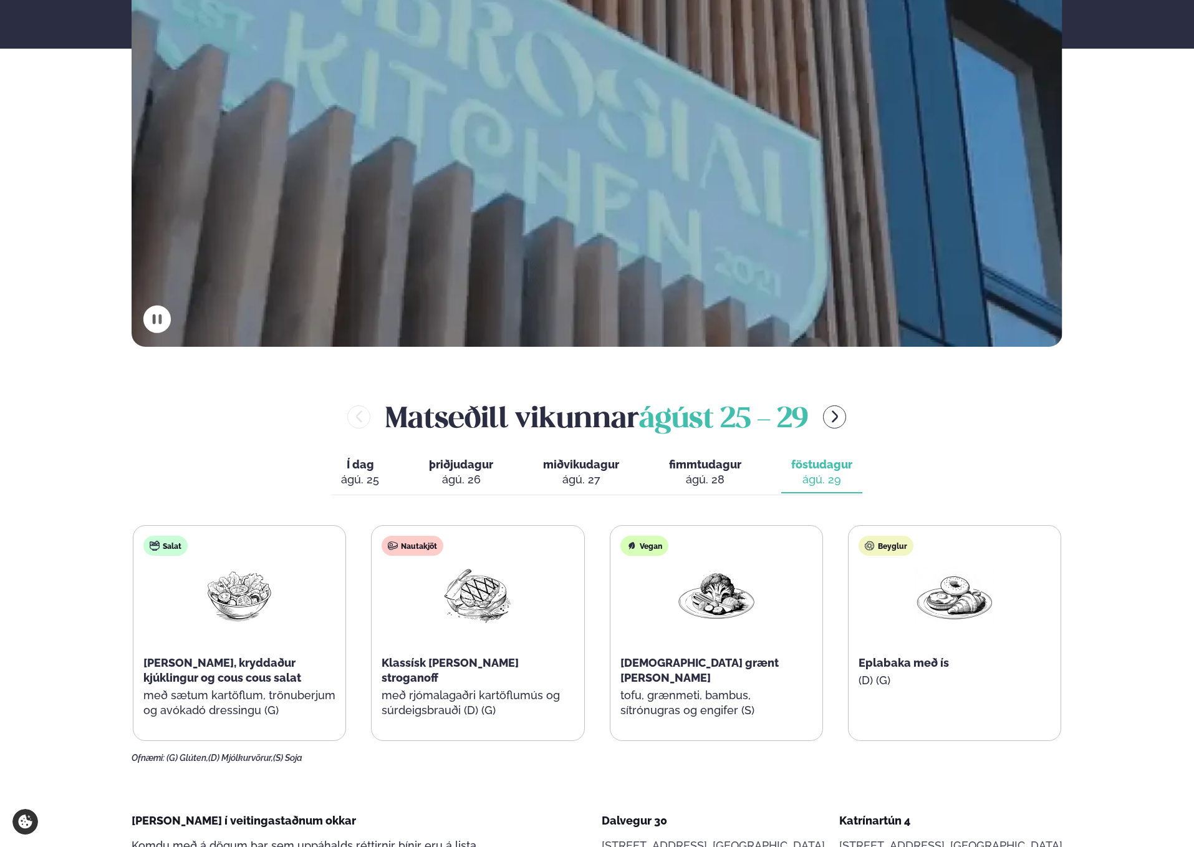
click at [710, 473] on div "ágú. 28" at bounding box center [705, 479] width 72 height 15
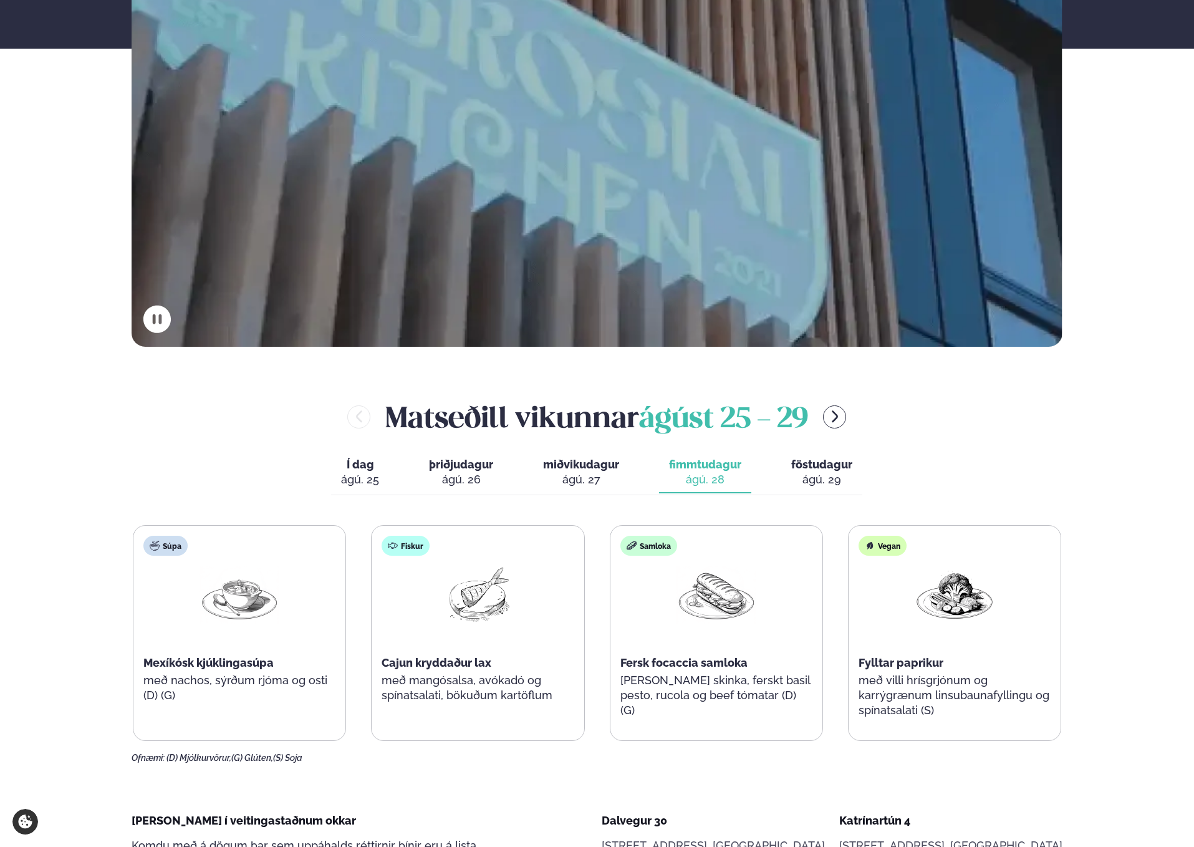
click at [367, 467] on span "Í dag" at bounding box center [360, 464] width 38 height 15
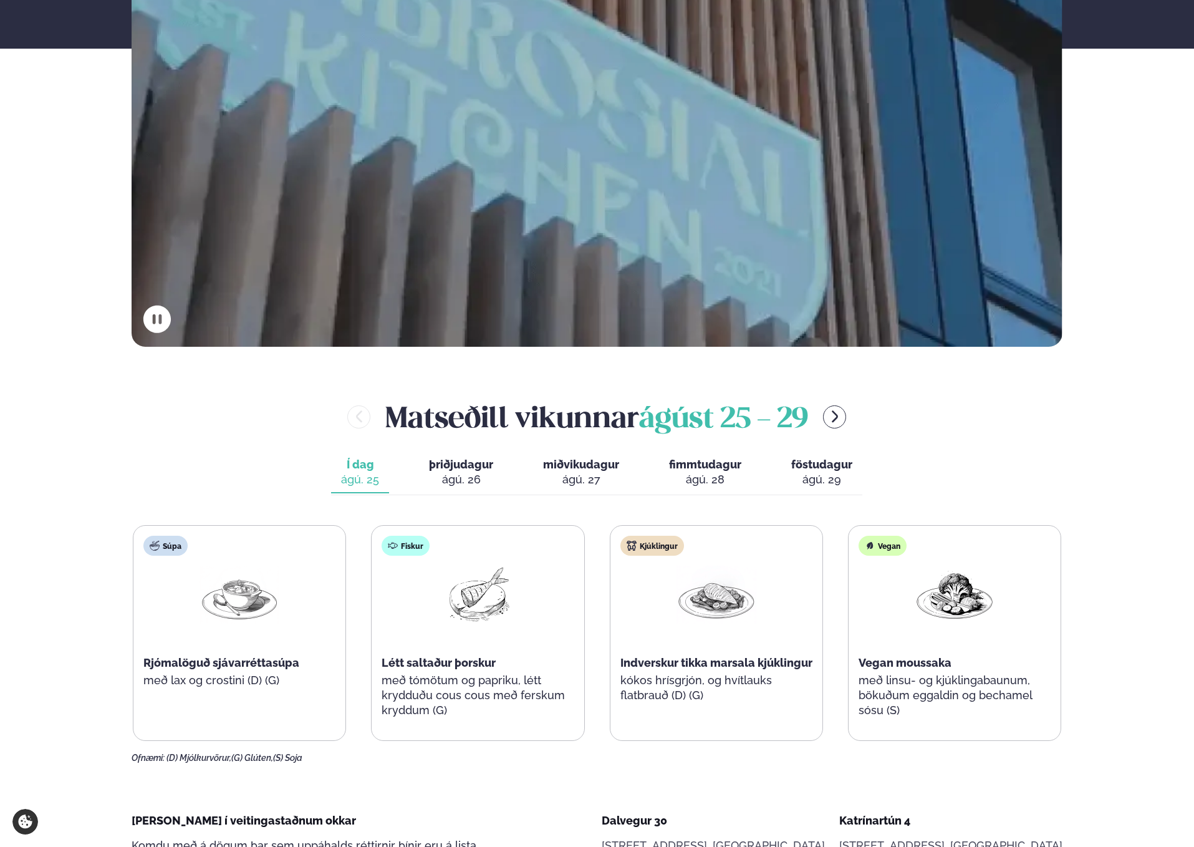
click at [680, 472] on div "ágú. 28" at bounding box center [705, 479] width 72 height 15
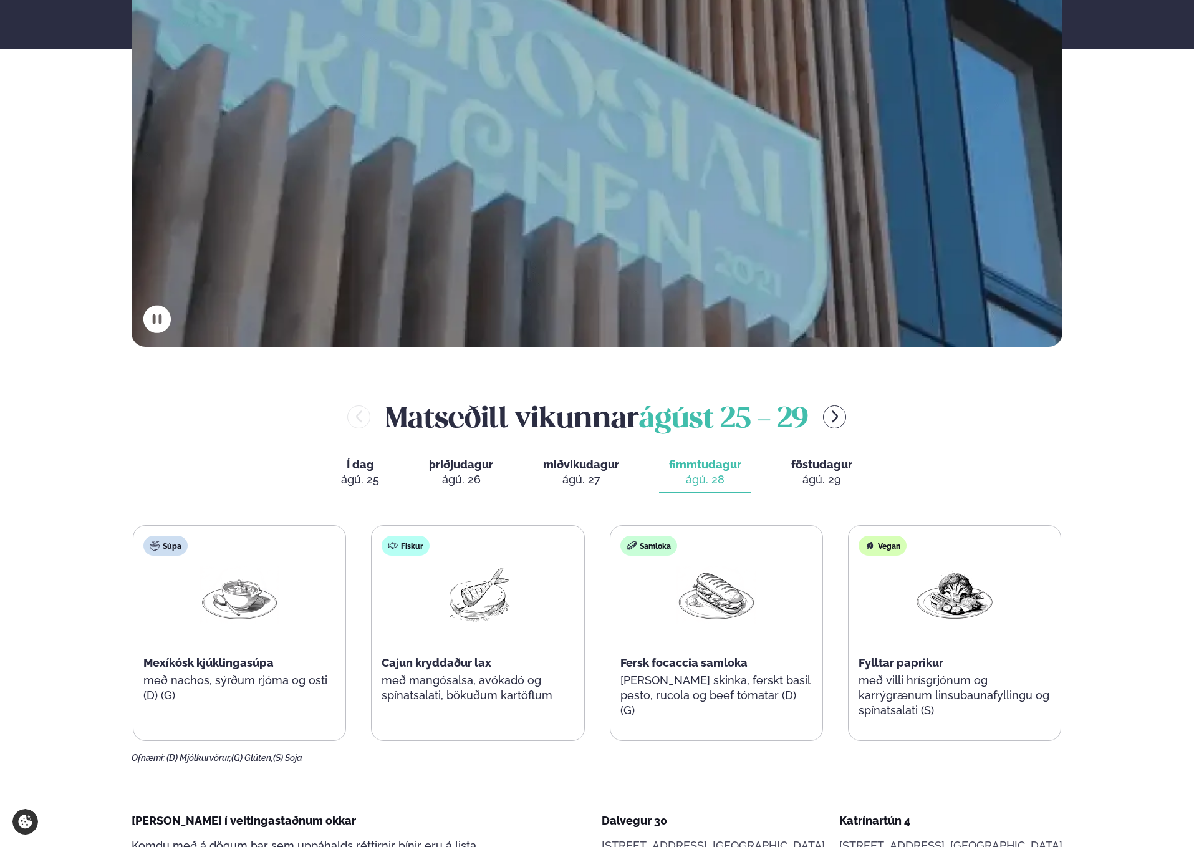
click at [609, 470] on span "miðvikudagur" at bounding box center [581, 464] width 76 height 13
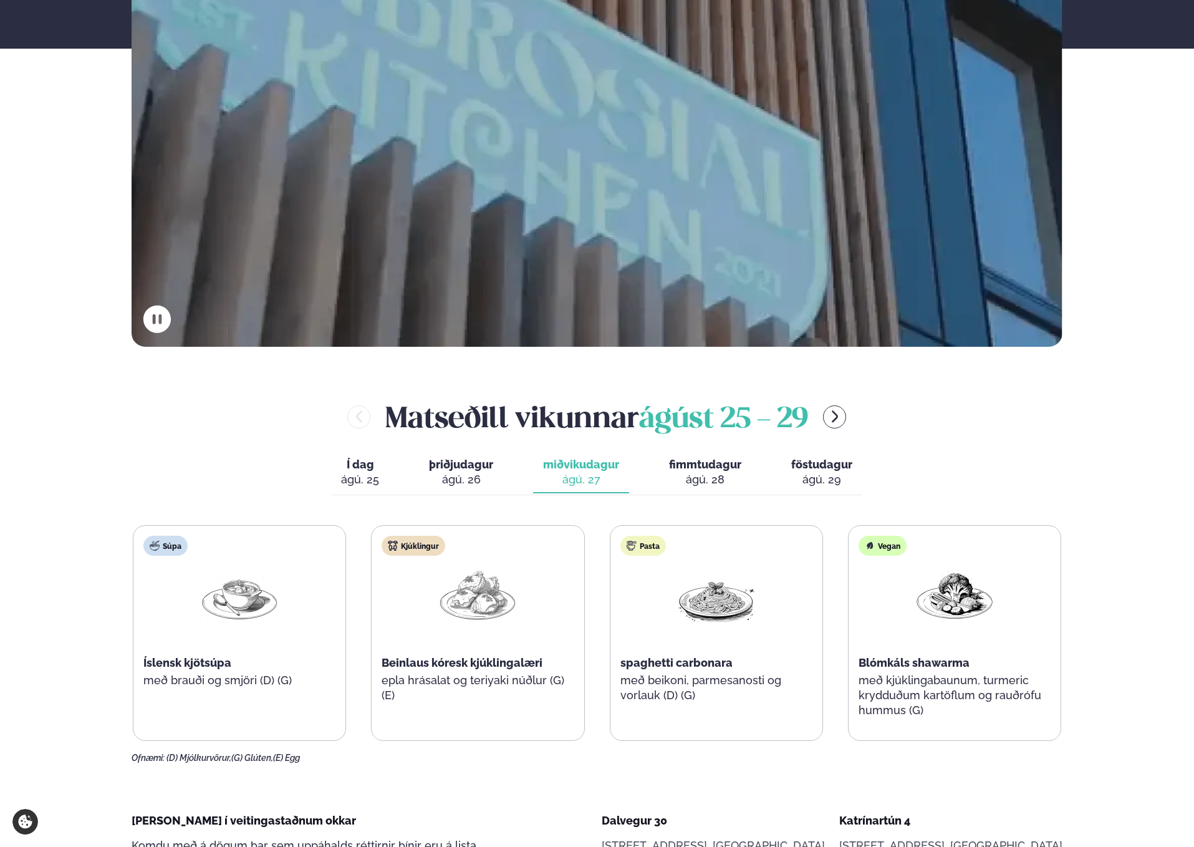
click at [506, 465] on div "Í dag Í d. [DATE] þriðjudagur þri. [DATE] miðvikudagur mið. [DATE] fimmtudagur …" at bounding box center [596, 473] width 531 height 43
click at [483, 465] on span "þriðjudagur" at bounding box center [461, 464] width 64 height 13
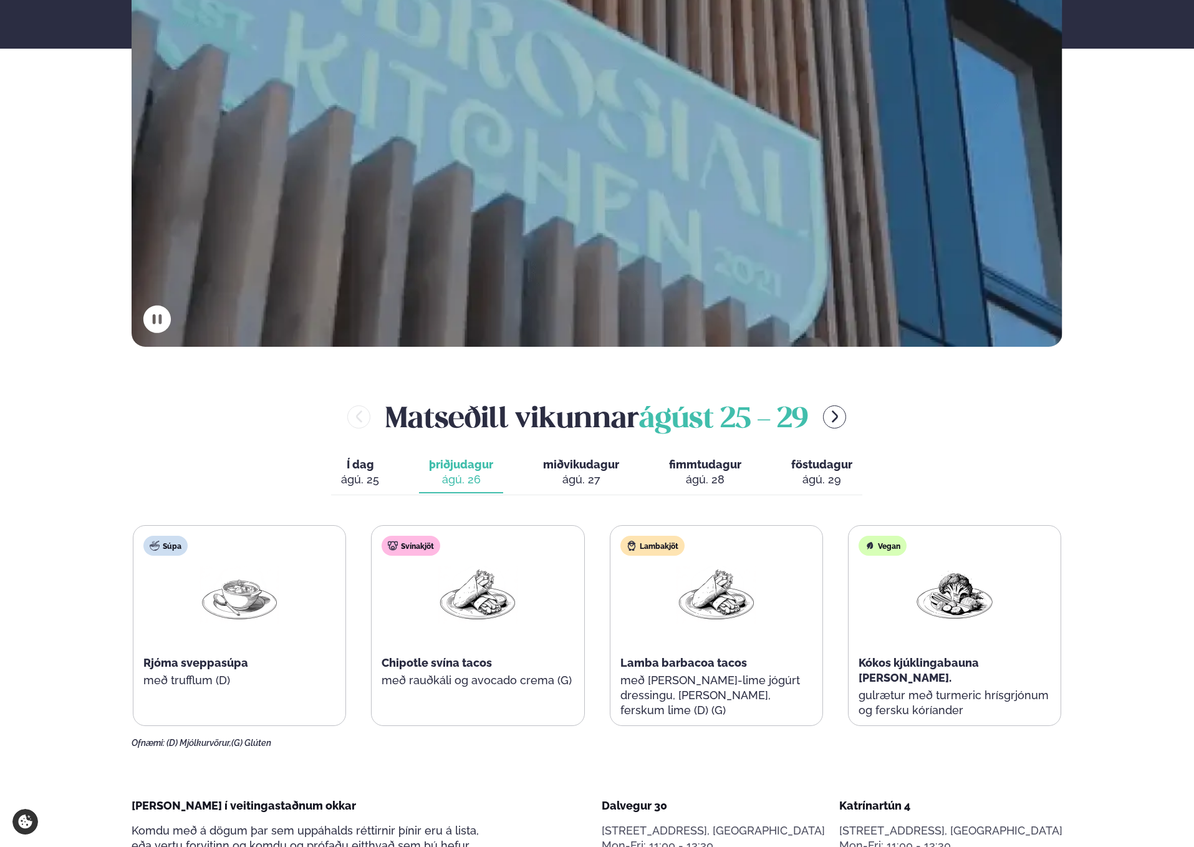
click at [686, 466] on span "fimmtudagur" at bounding box center [705, 464] width 72 height 13
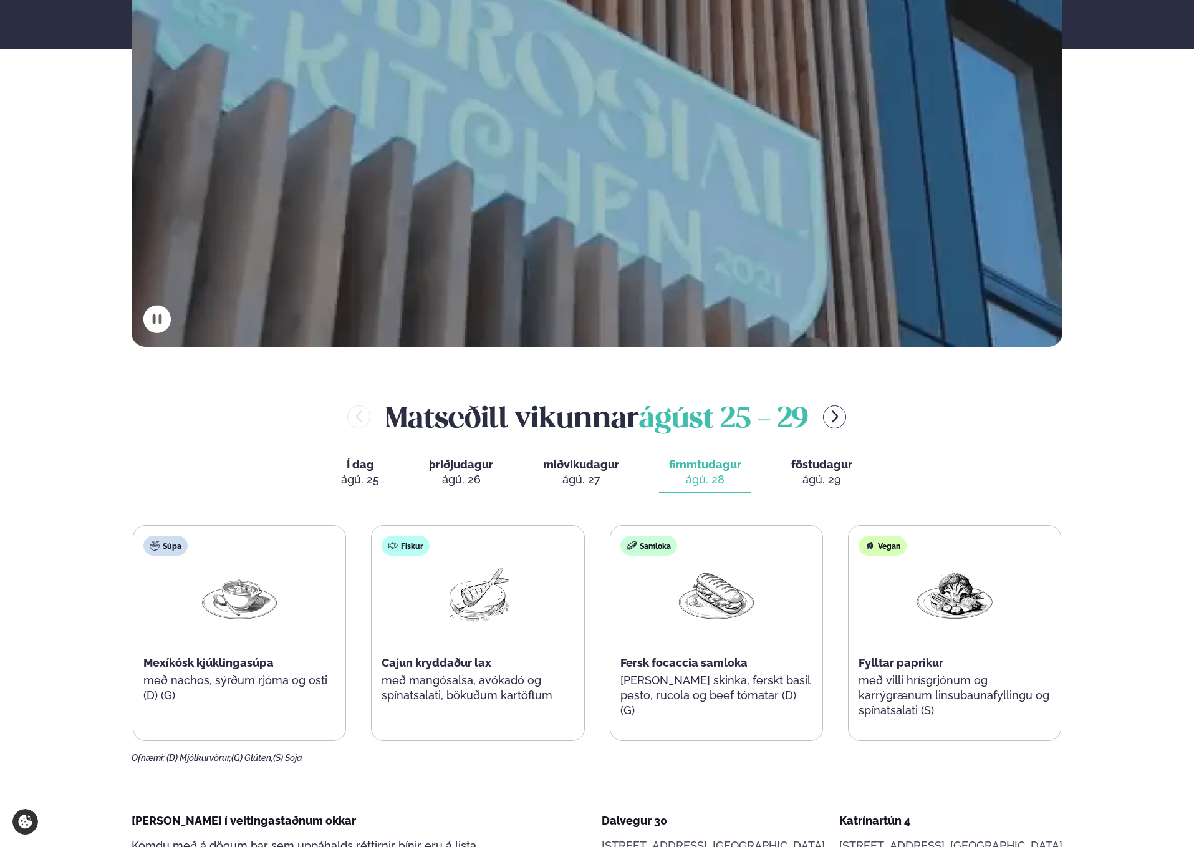
click at [818, 461] on span "föstudagur" at bounding box center [821, 464] width 61 height 13
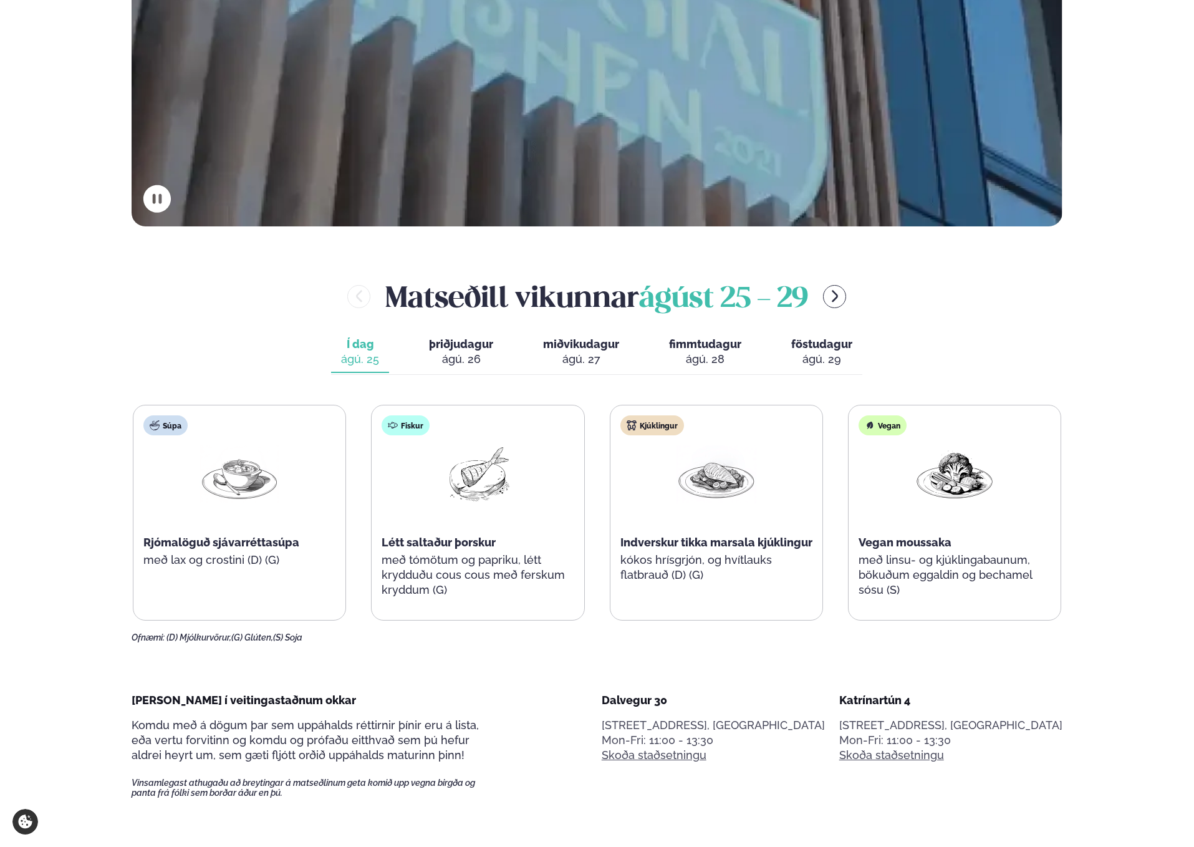
scroll to position [525, 0]
